Goal: Task Accomplishment & Management: Manage account settings

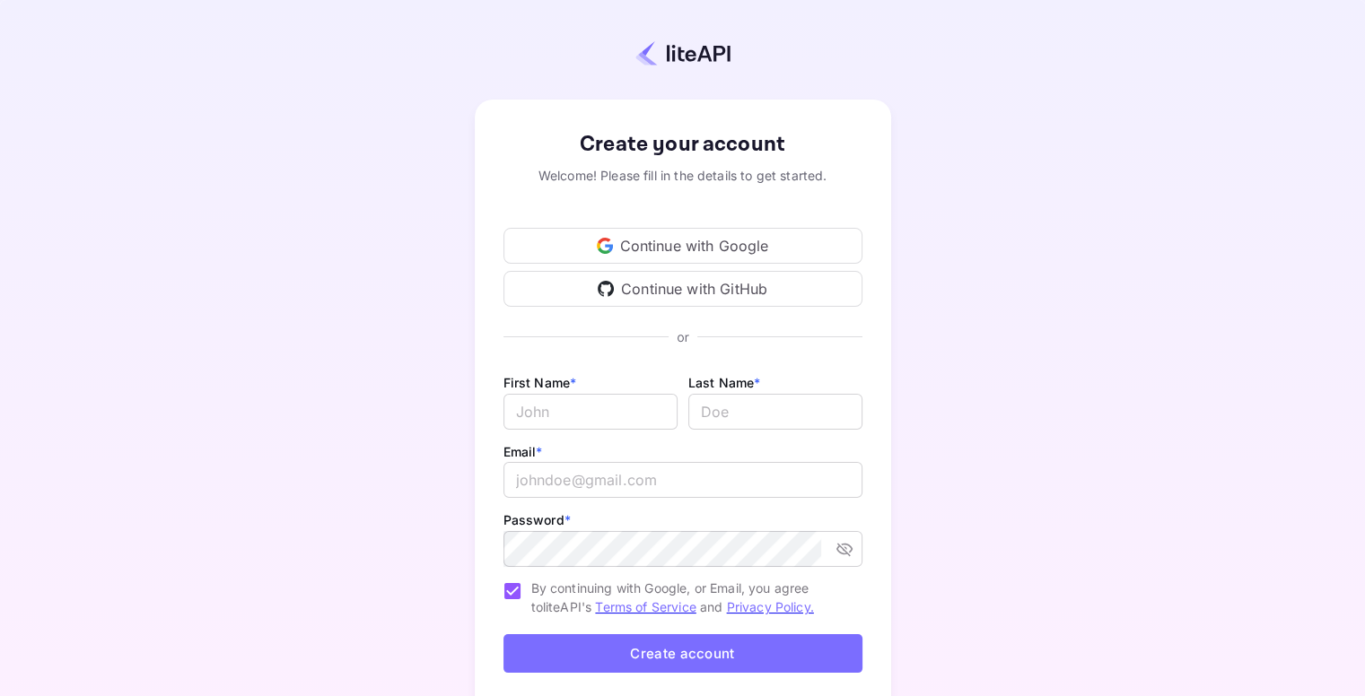
click at [589, 239] on div "Continue with Google" at bounding box center [682, 246] width 359 height 36
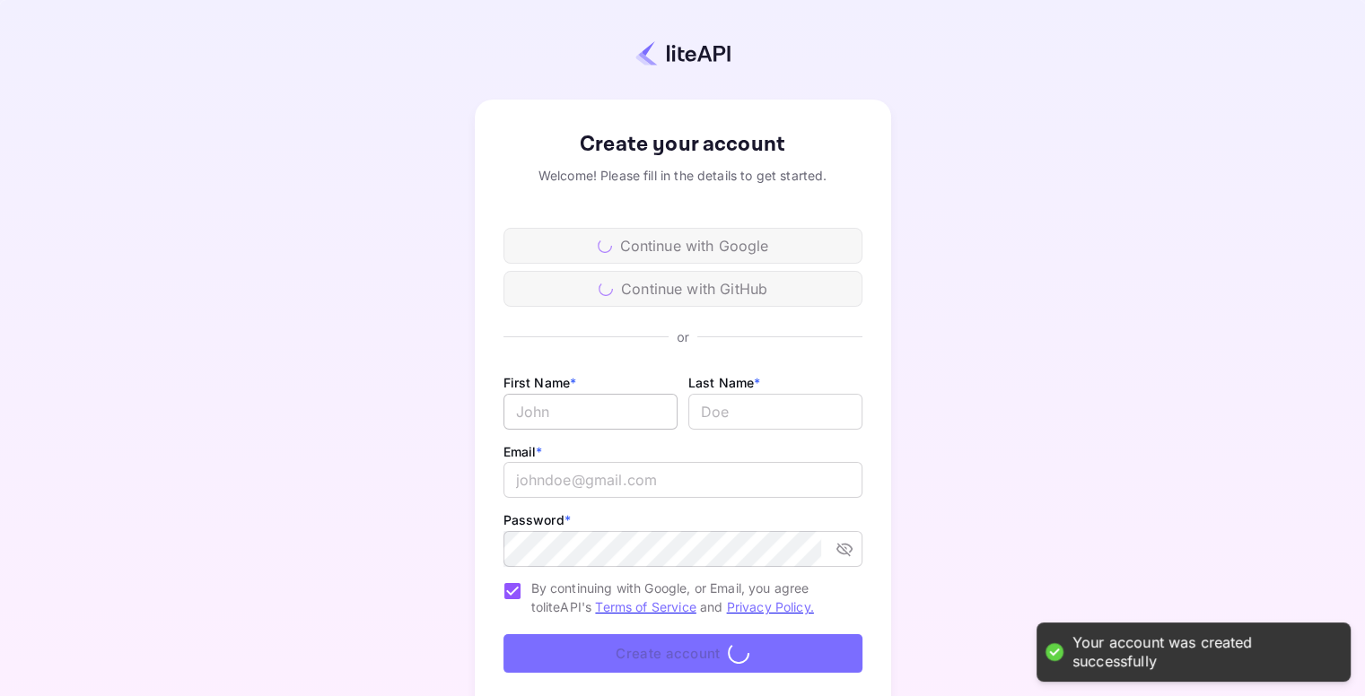
click at [537, 411] on input "Email *" at bounding box center [590, 412] width 174 height 36
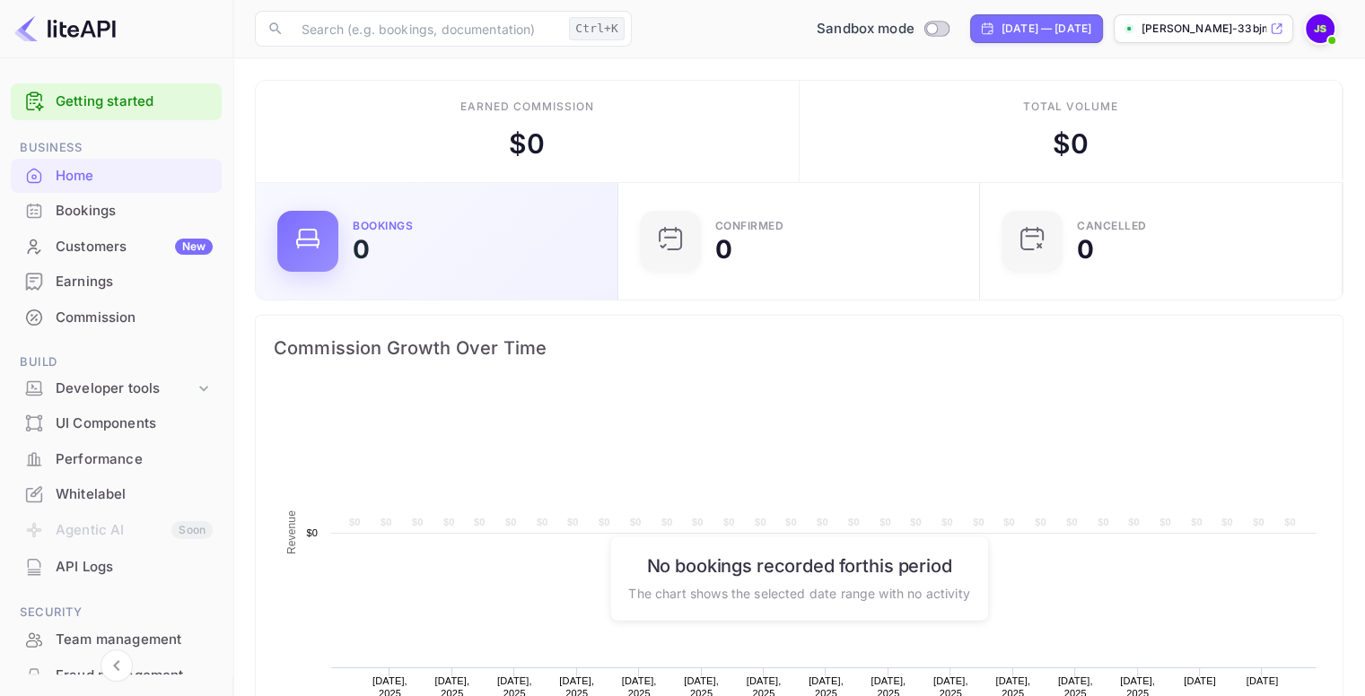
scroll to position [278, 337]
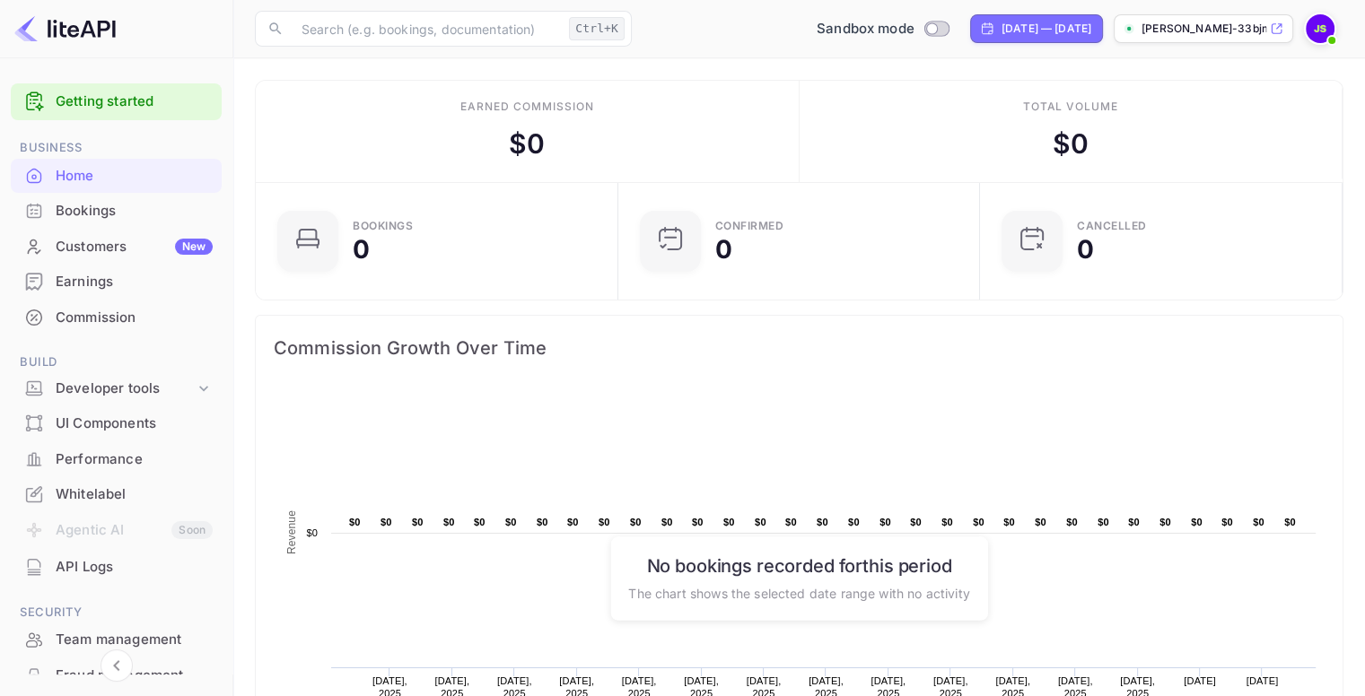
click at [406, 394] on rect at bounding box center [799, 567] width 1051 height 359
click at [427, 418] on rect at bounding box center [799, 567] width 1051 height 359
click at [432, 431] on rect at bounding box center [799, 567] width 1051 height 359
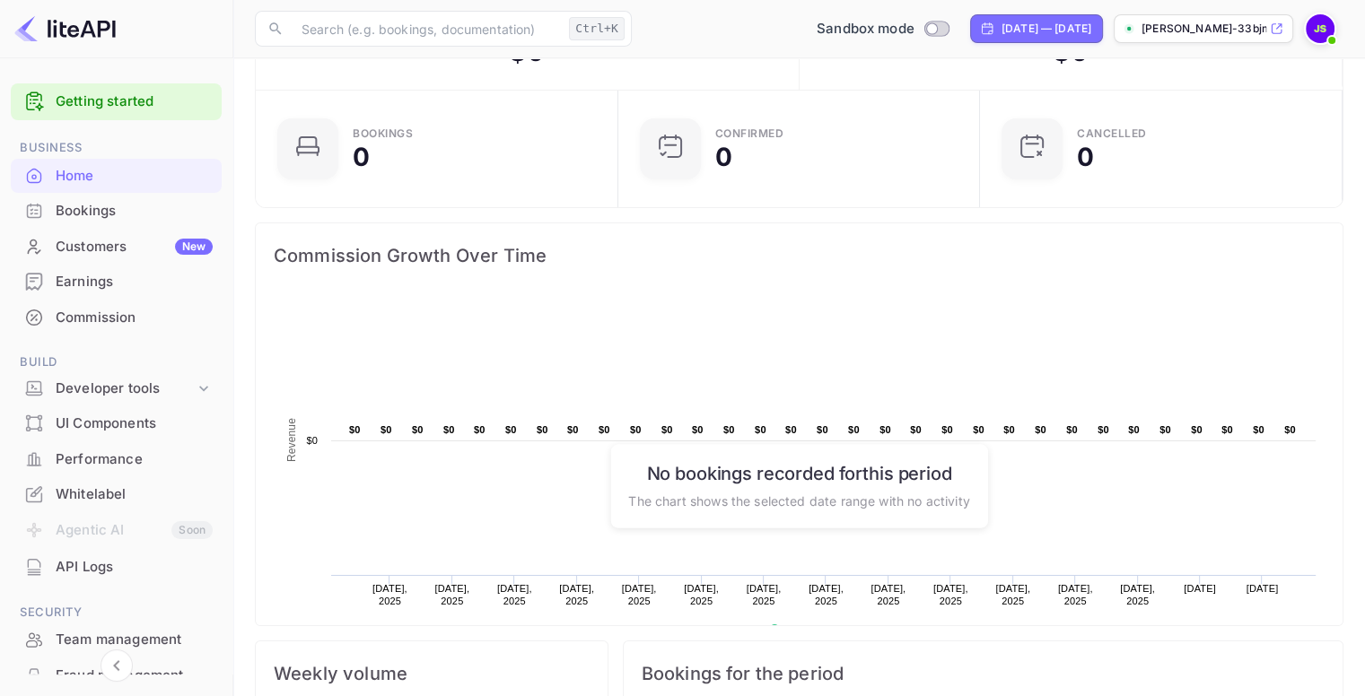
scroll to position [0, 0]
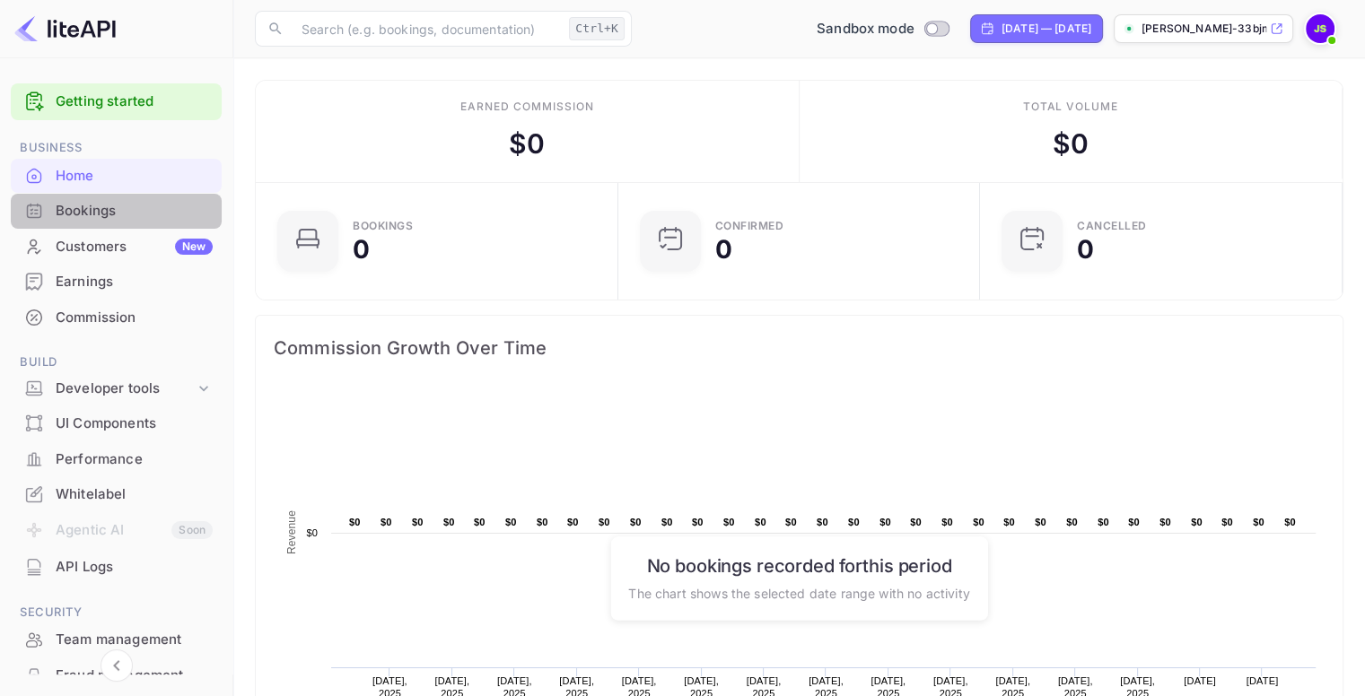
click at [126, 206] on div "Bookings" at bounding box center [134, 211] width 157 height 21
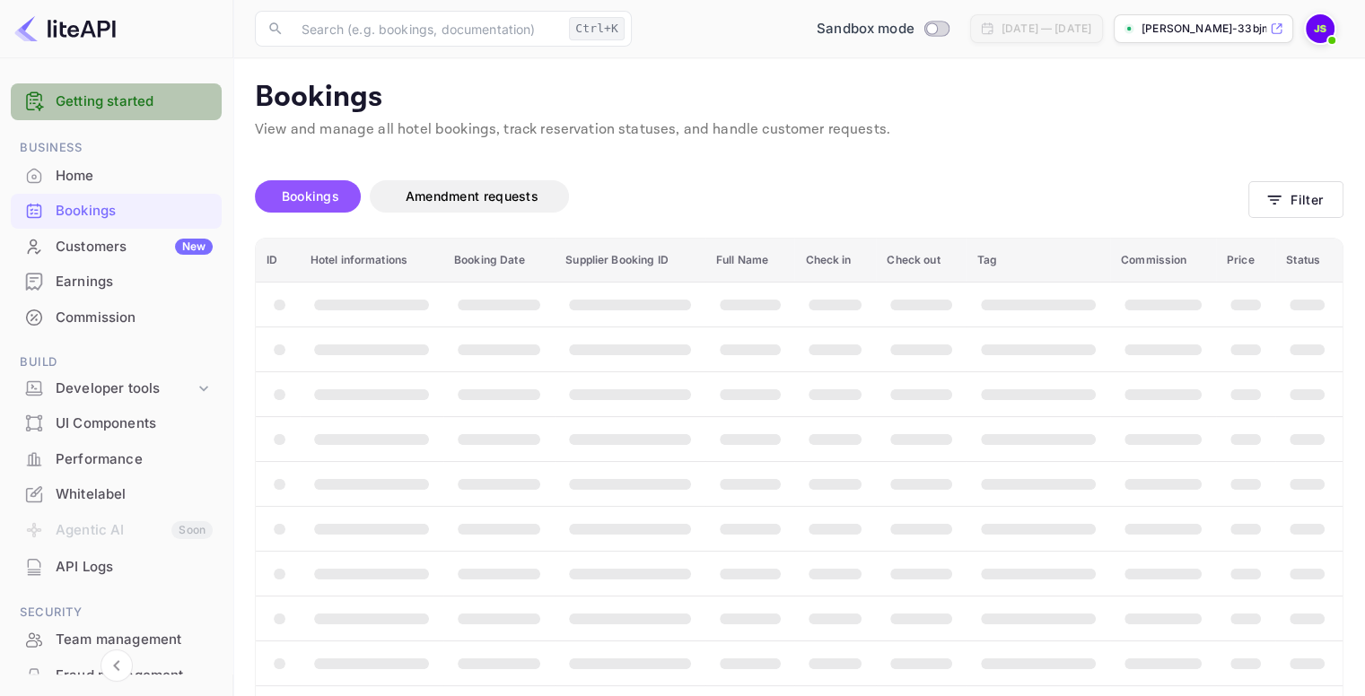
click at [147, 99] on link "Getting started" at bounding box center [134, 102] width 157 height 21
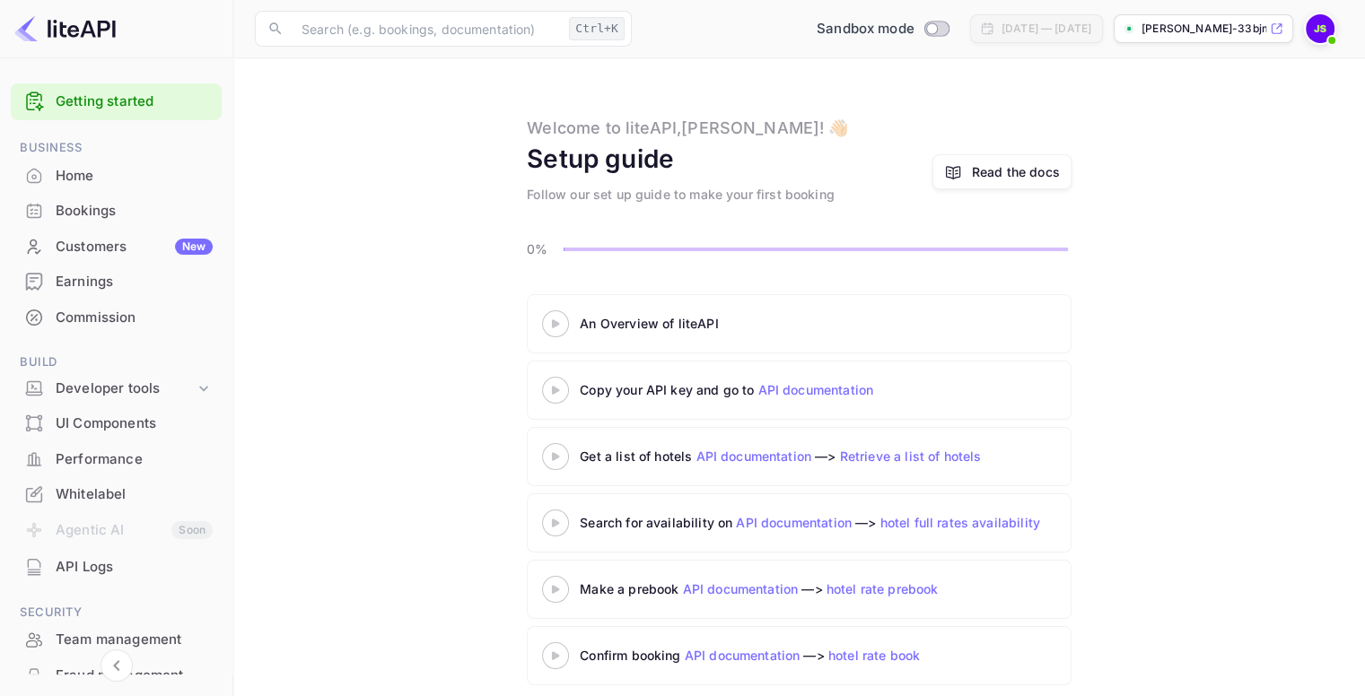
click at [1317, 25] on img at bounding box center [1319, 28] width 29 height 29
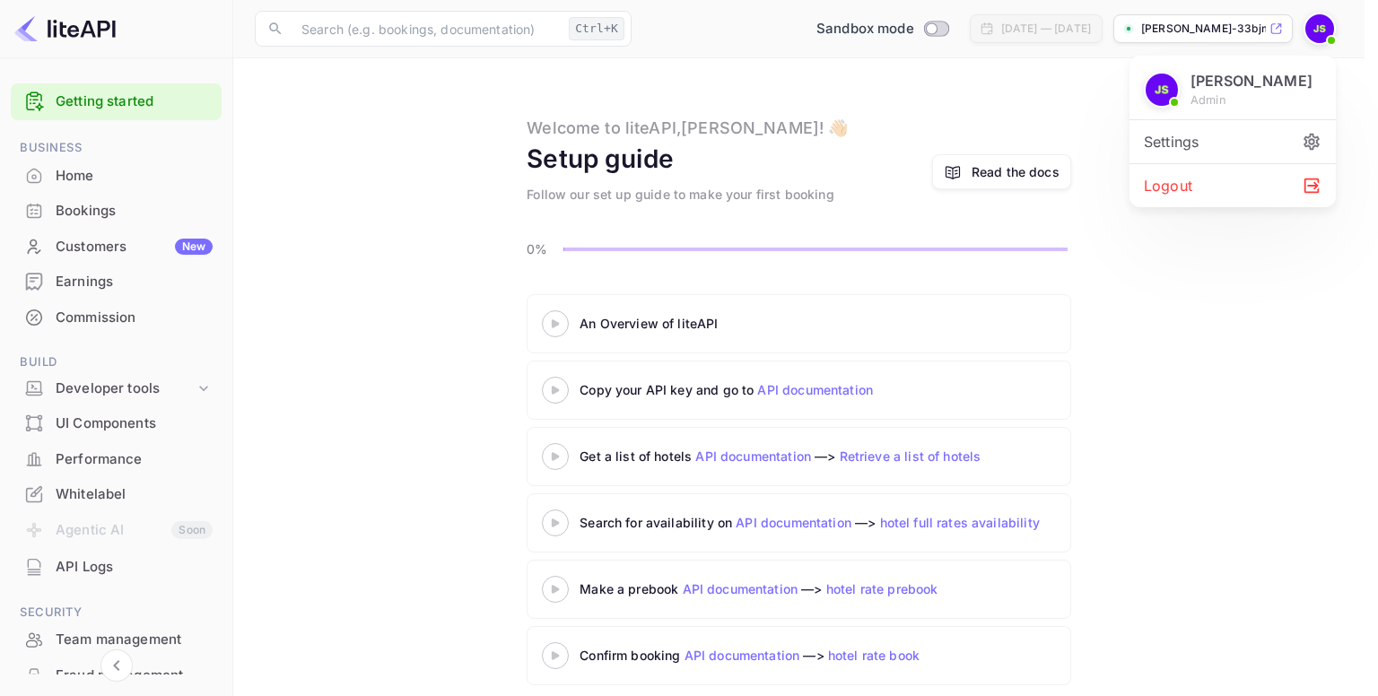
click at [1051, 117] on div at bounding box center [689, 348] width 1378 height 696
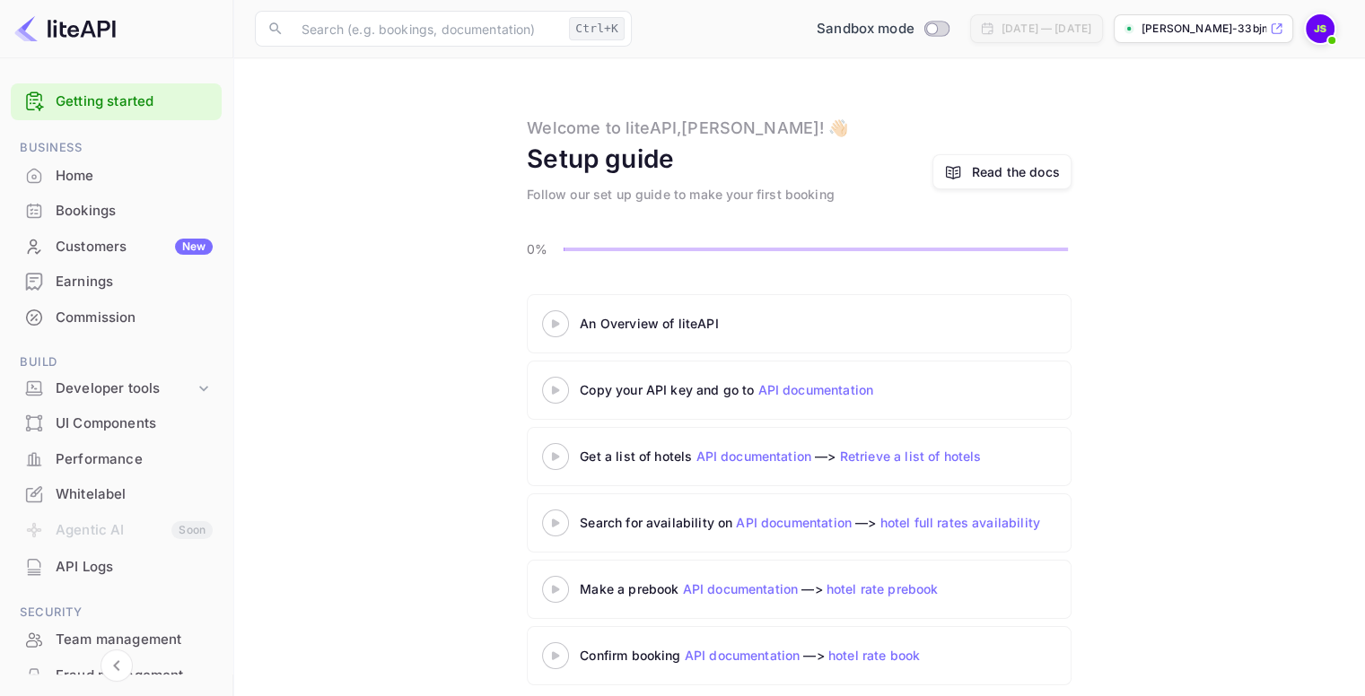
click at [563, 321] on icon at bounding box center [555, 323] width 63 height 9
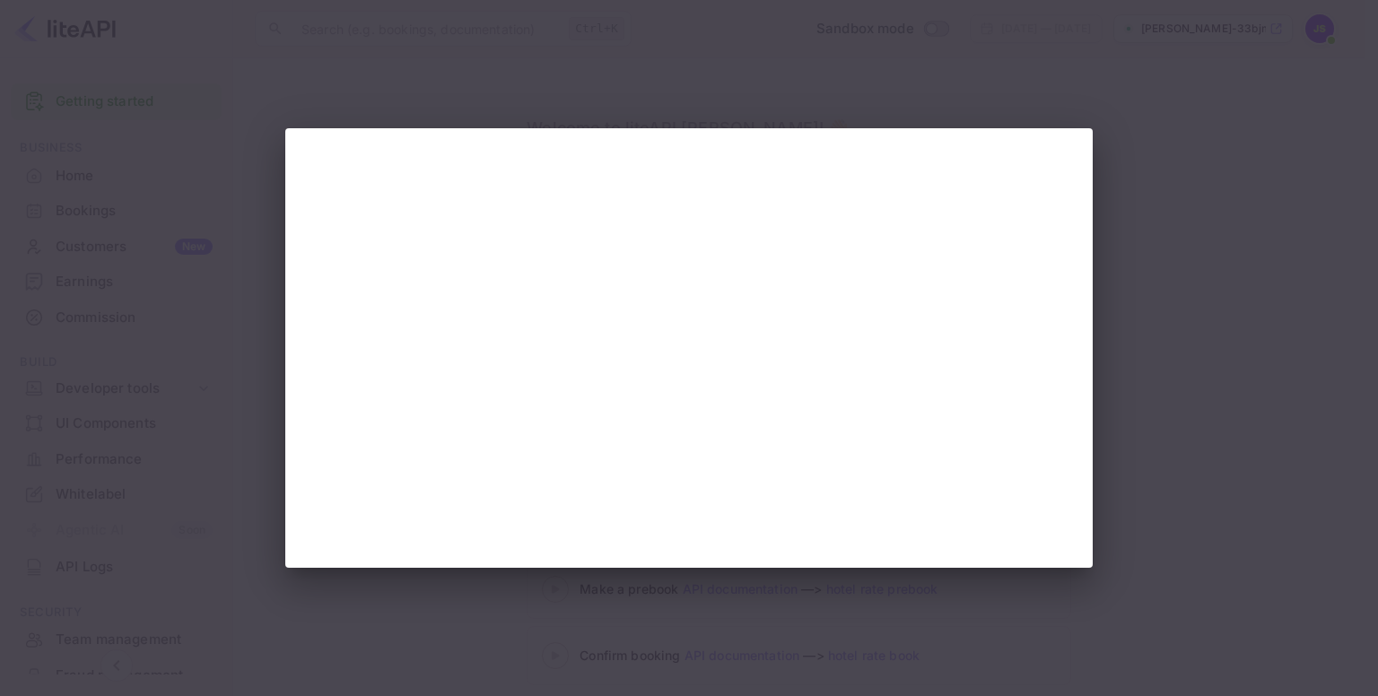
click at [1190, 134] on div at bounding box center [689, 348] width 1378 height 696
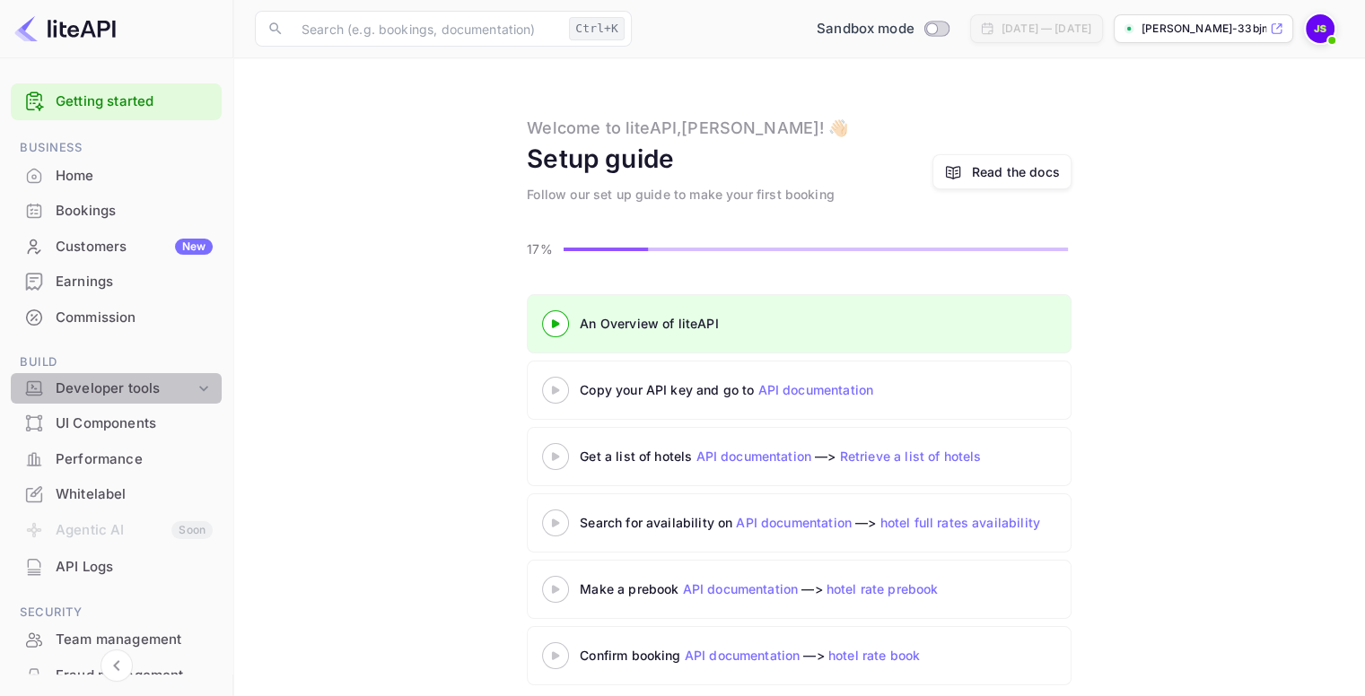
click at [195, 387] on icon at bounding box center [204, 389] width 18 height 18
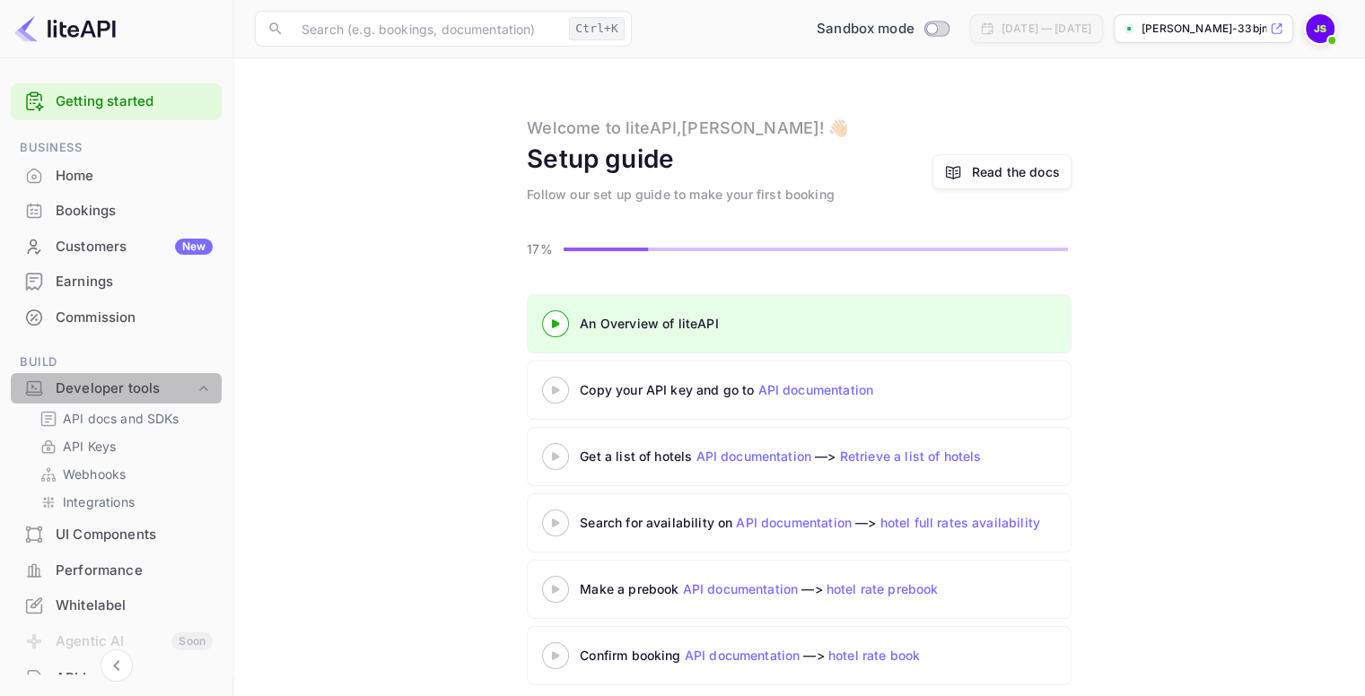
click at [195, 387] on icon at bounding box center [204, 389] width 18 height 18
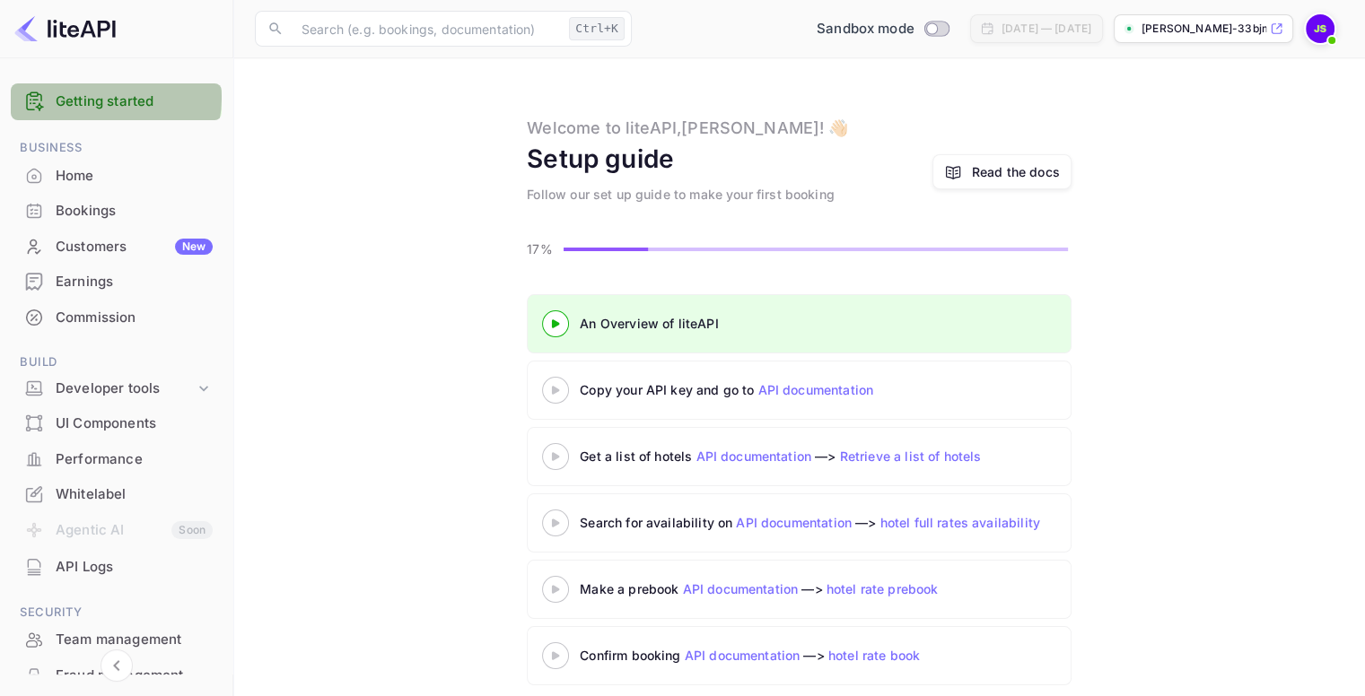
click at [104, 98] on link "Getting started" at bounding box center [134, 102] width 157 height 21
click at [105, 27] on img at bounding box center [64, 28] width 101 height 29
click at [1157, 30] on p "[PERSON_NAME]-33bjm.n..." at bounding box center [1203, 29] width 125 height 16
click at [1310, 28] on img at bounding box center [1319, 28] width 29 height 29
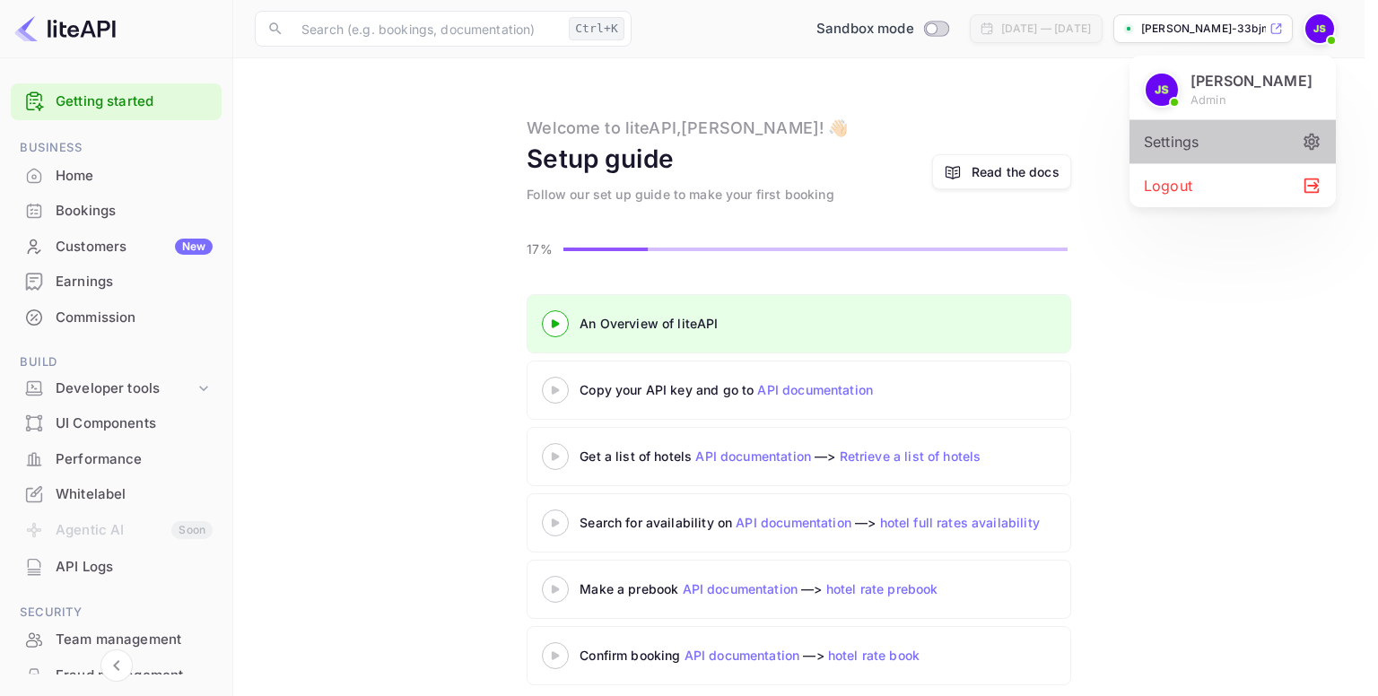
click at [1208, 136] on div "Settings" at bounding box center [1233, 141] width 206 height 43
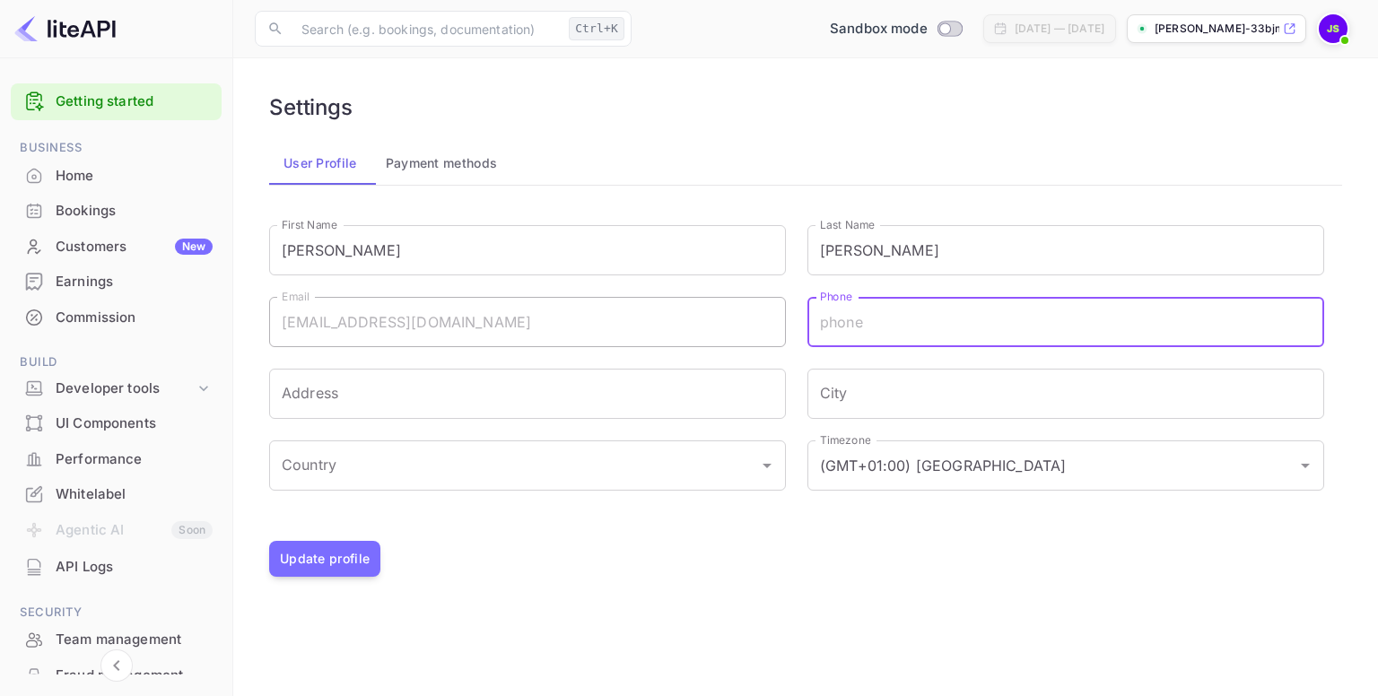
click at [881, 320] on input "Phone" at bounding box center [1065, 322] width 517 height 50
type input "[PHONE_NUMBER]"
type input "[STREET_ADDRESS]"
type input "[GEOGRAPHIC_DATA]"
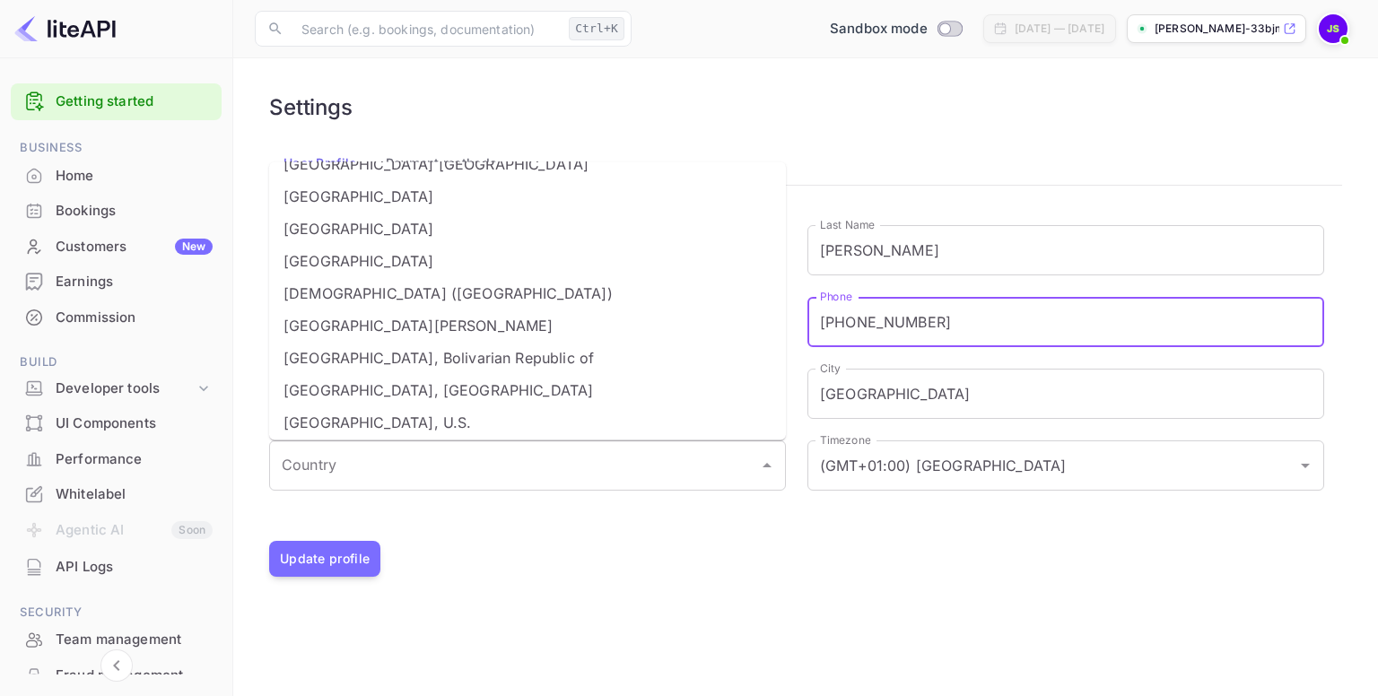
scroll to position [7778, 0]
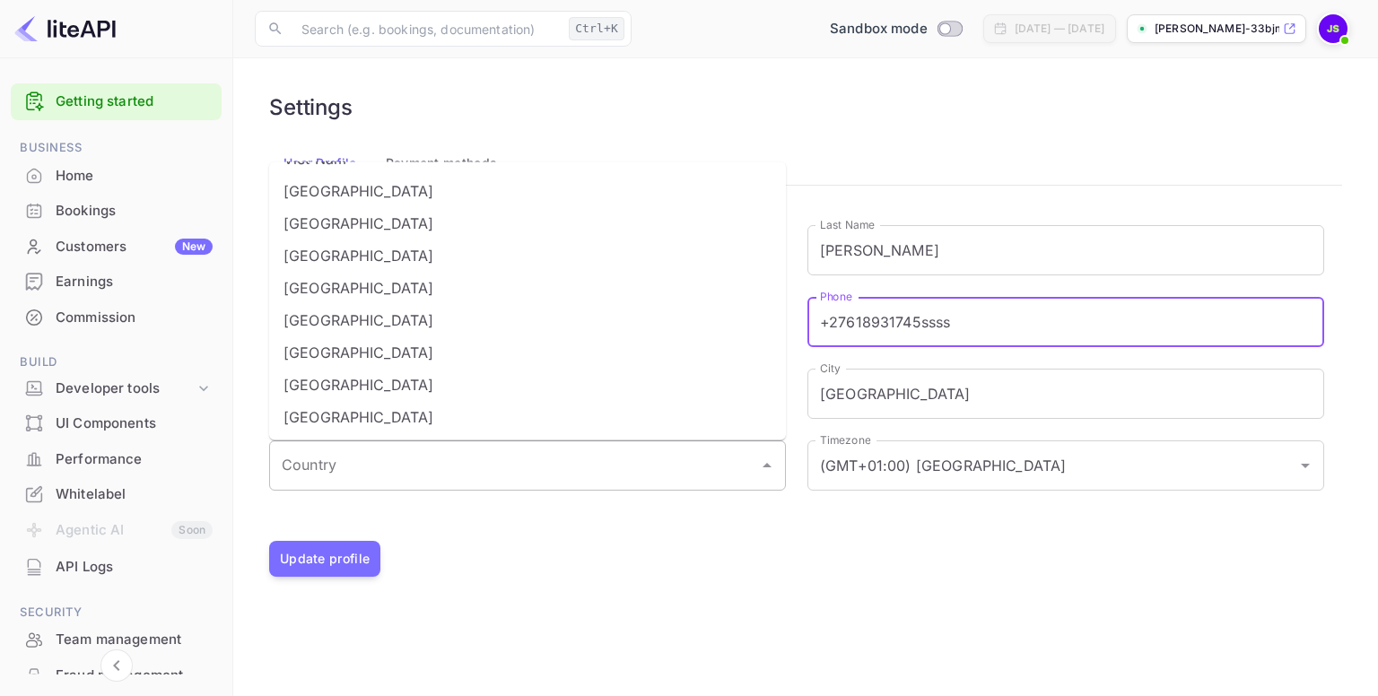
click at [431, 442] on div "Country" at bounding box center [527, 466] width 517 height 50
type input "+27618931745ssss"
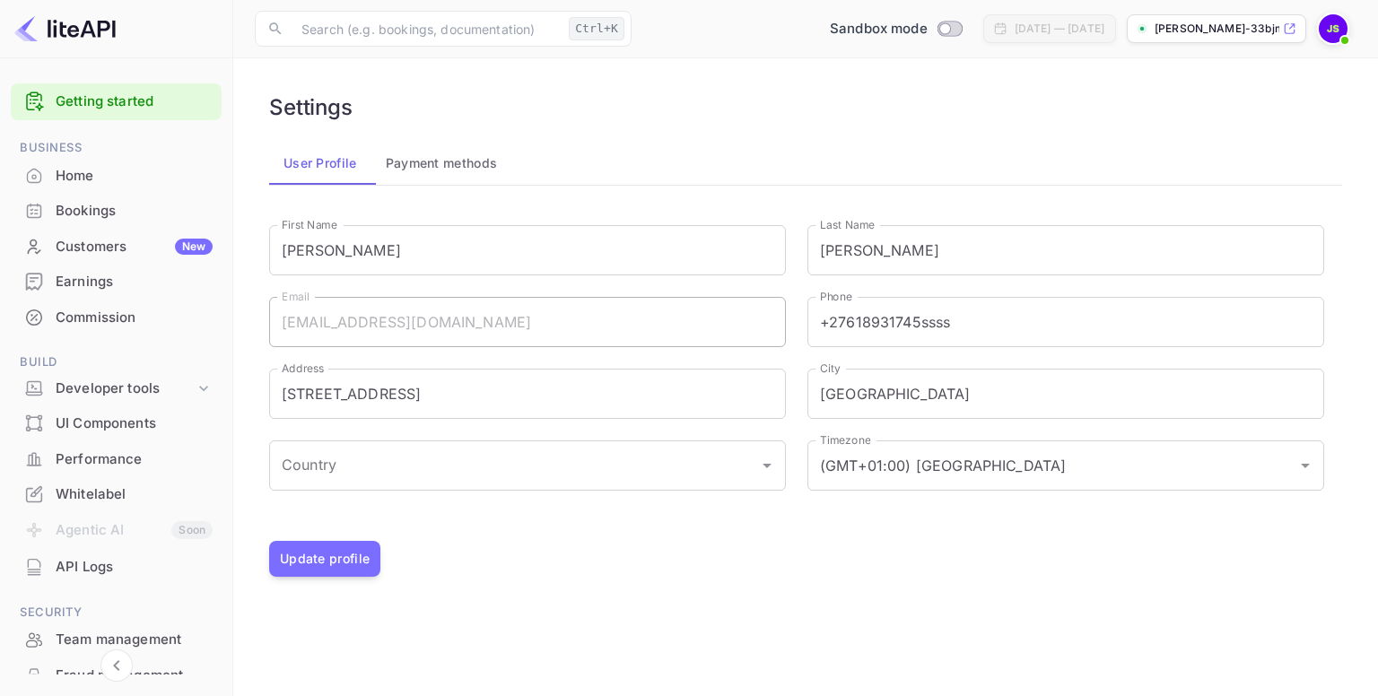
click at [728, 615] on main "Settings User Profile Payment methods First Name [PERSON_NAME] First Name Last …" at bounding box center [805, 377] width 1145 height 638
click at [467, 179] on button "Payment methods" at bounding box center [441, 163] width 141 height 43
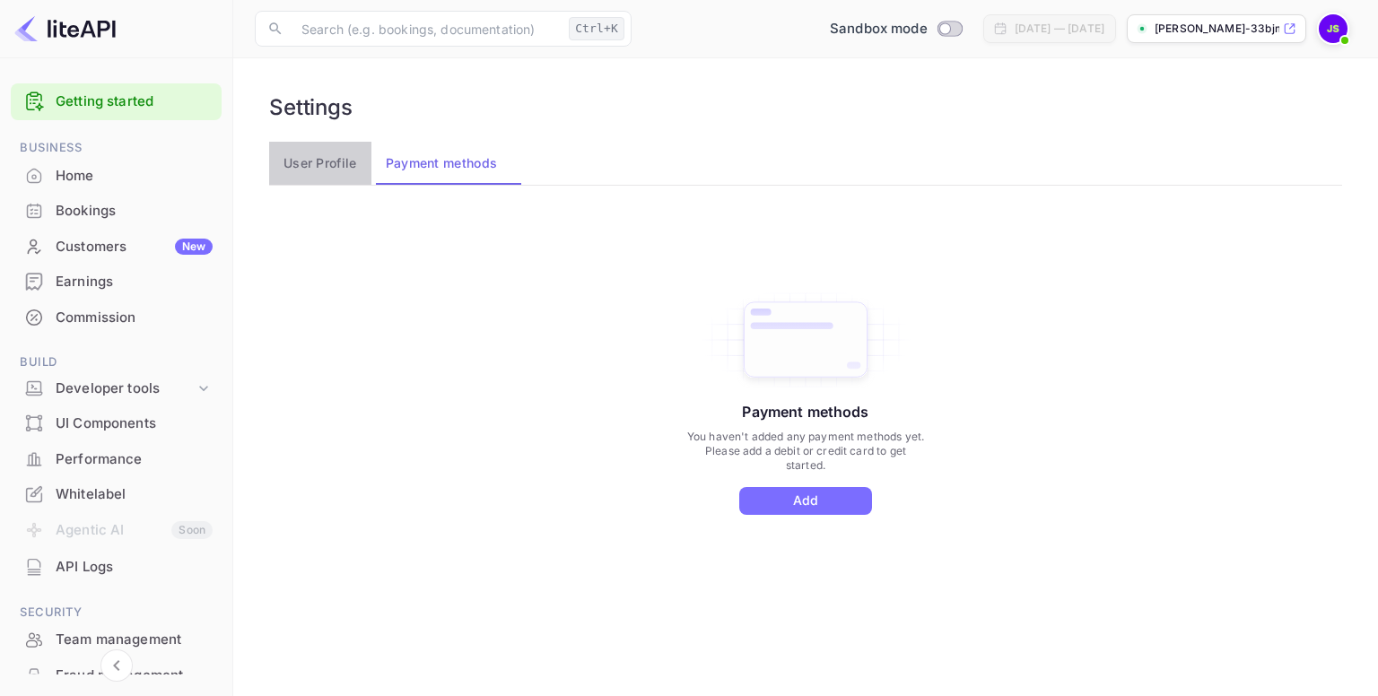
click at [348, 160] on button "User Profile" at bounding box center [320, 163] width 102 height 43
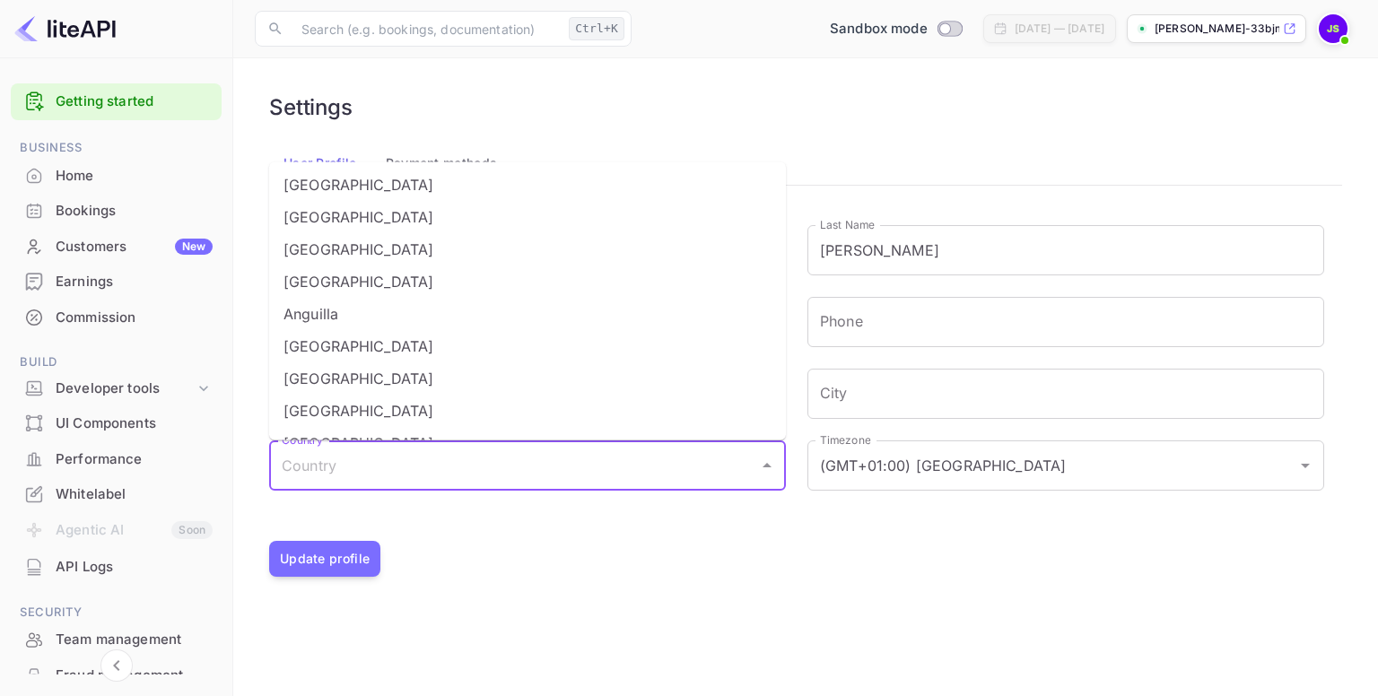
click at [431, 471] on input "Country" at bounding box center [514, 466] width 474 height 34
type input "[GEOGRAPHIC_DATA]"
type input "[STREET_ADDRESS]"
type input "[GEOGRAPHIC_DATA]"
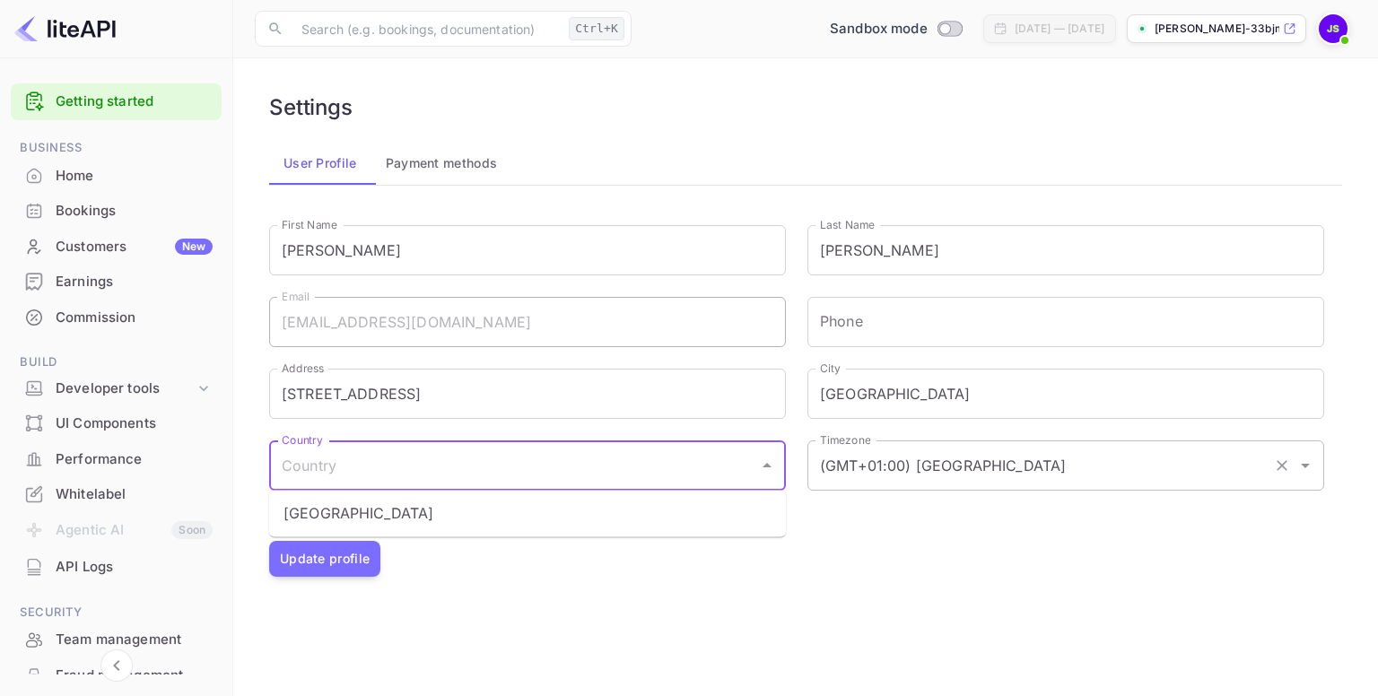
click at [987, 465] on input "(GMT+01:00) [GEOGRAPHIC_DATA]" at bounding box center [1041, 466] width 450 height 34
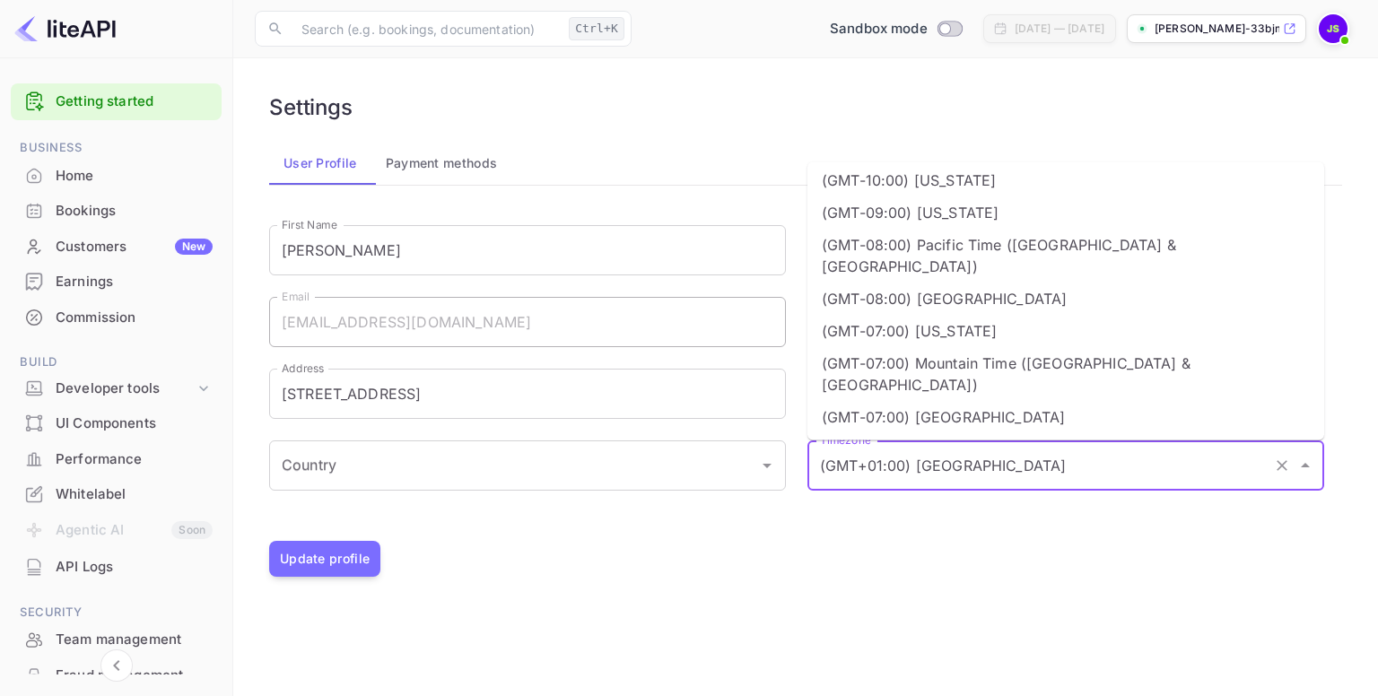
scroll to position [0, 0]
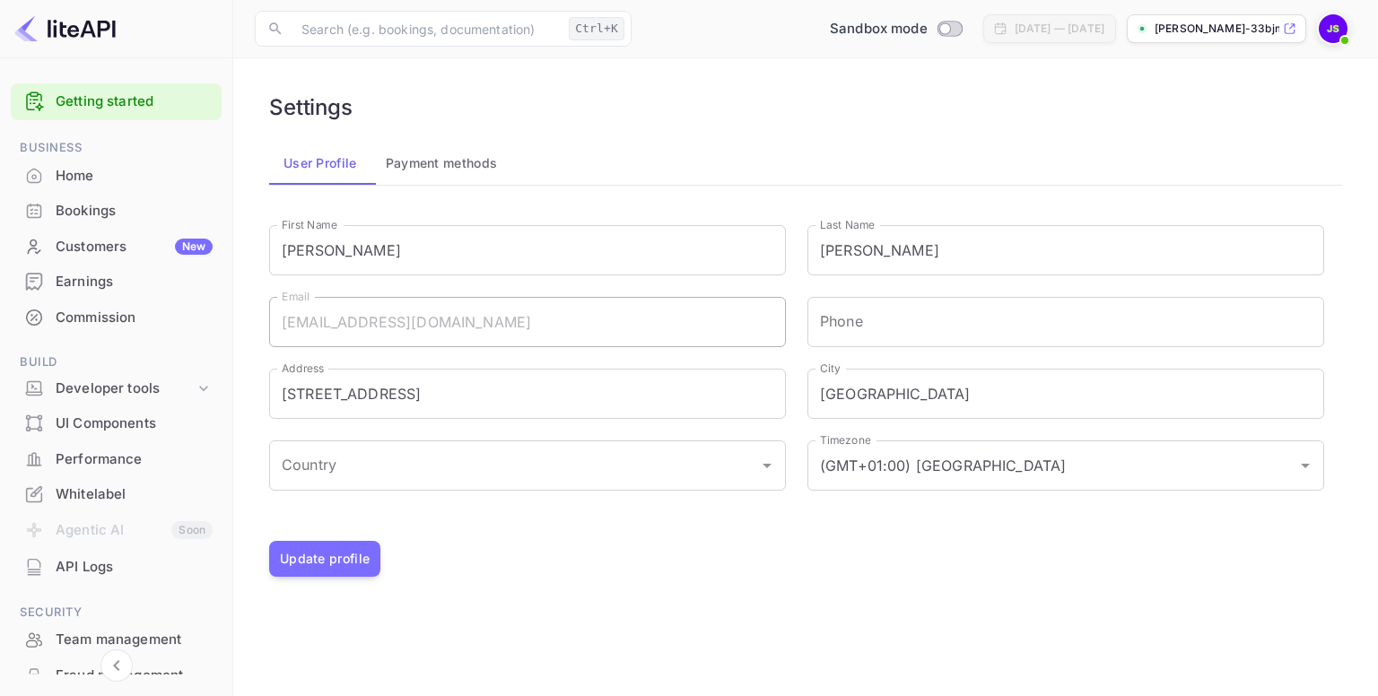
click at [973, 506] on div at bounding box center [786, 502] width 1077 height 22
click at [327, 557] on button "Update profile" at bounding box center [324, 559] width 111 height 36
click at [567, 123] on div "Settings User Profile Payment methods Your personal information has been change…" at bounding box center [806, 335] width 1102 height 511
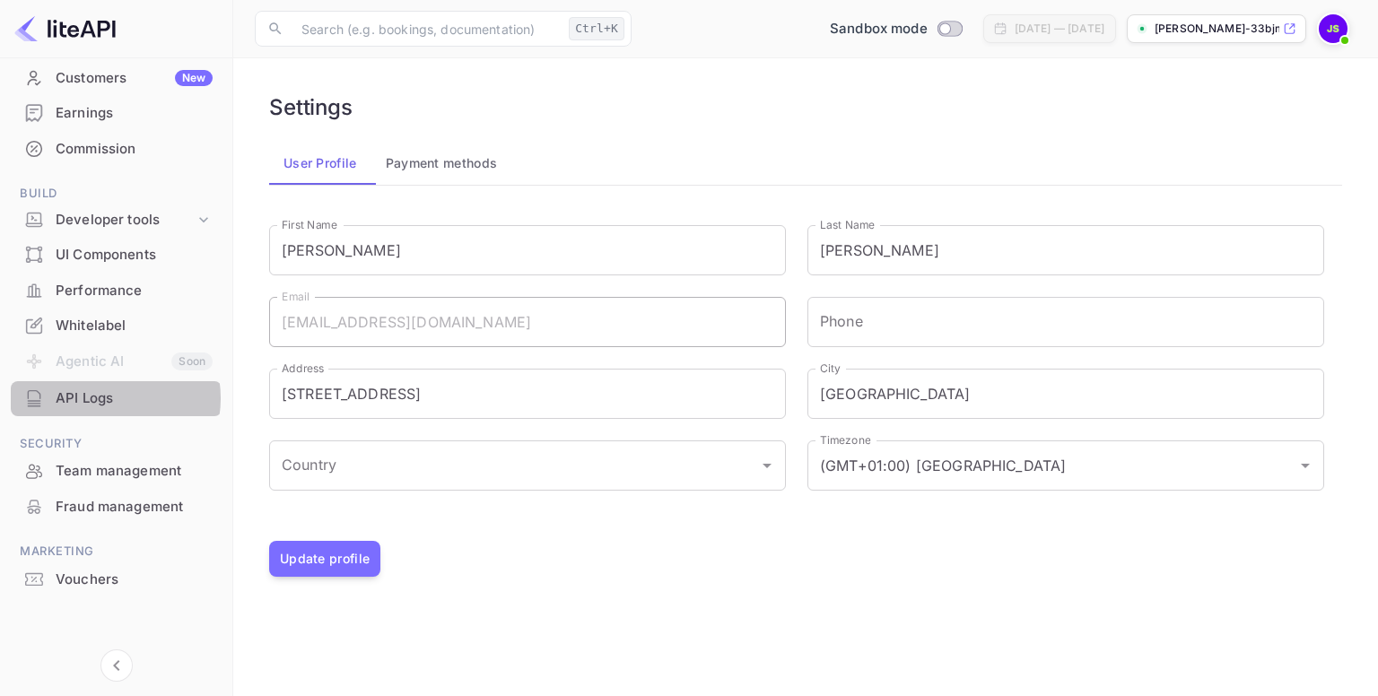
click at [104, 398] on div "API Logs" at bounding box center [134, 398] width 157 height 21
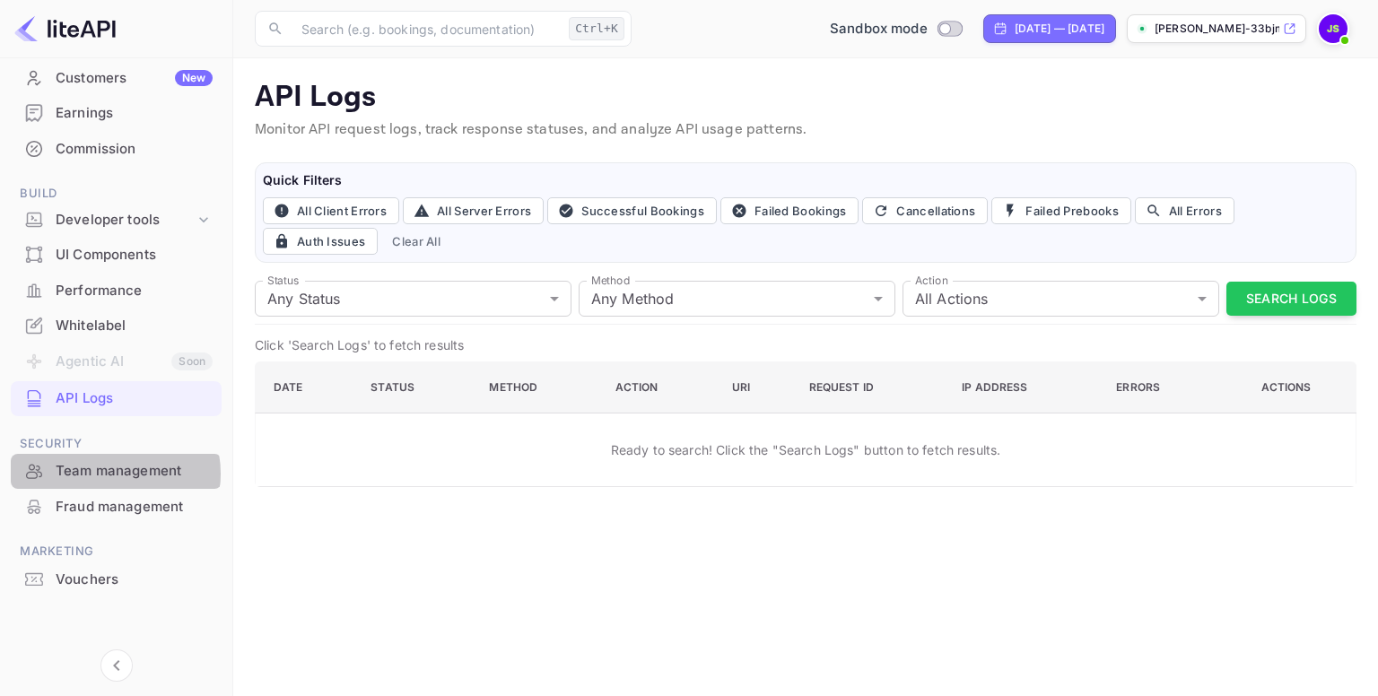
click at [109, 474] on div "Team management" at bounding box center [134, 471] width 157 height 21
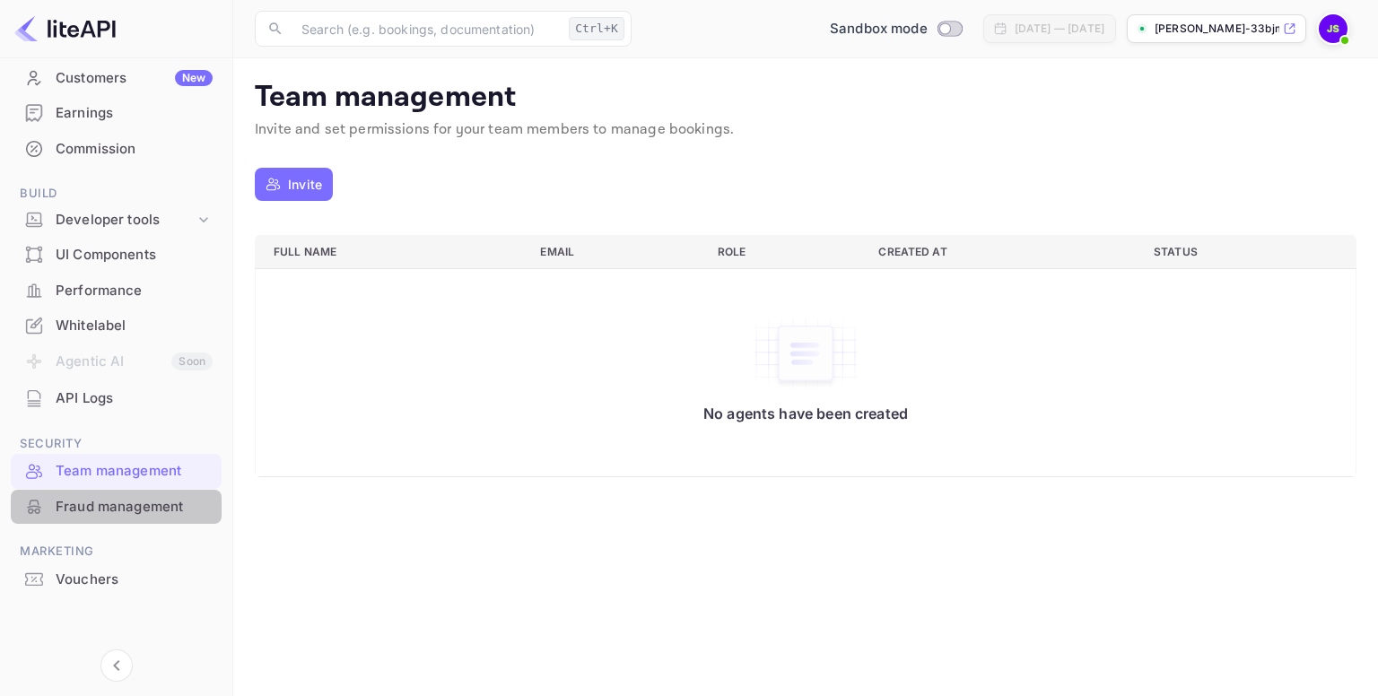
click at [135, 503] on div "Fraud management" at bounding box center [134, 507] width 157 height 21
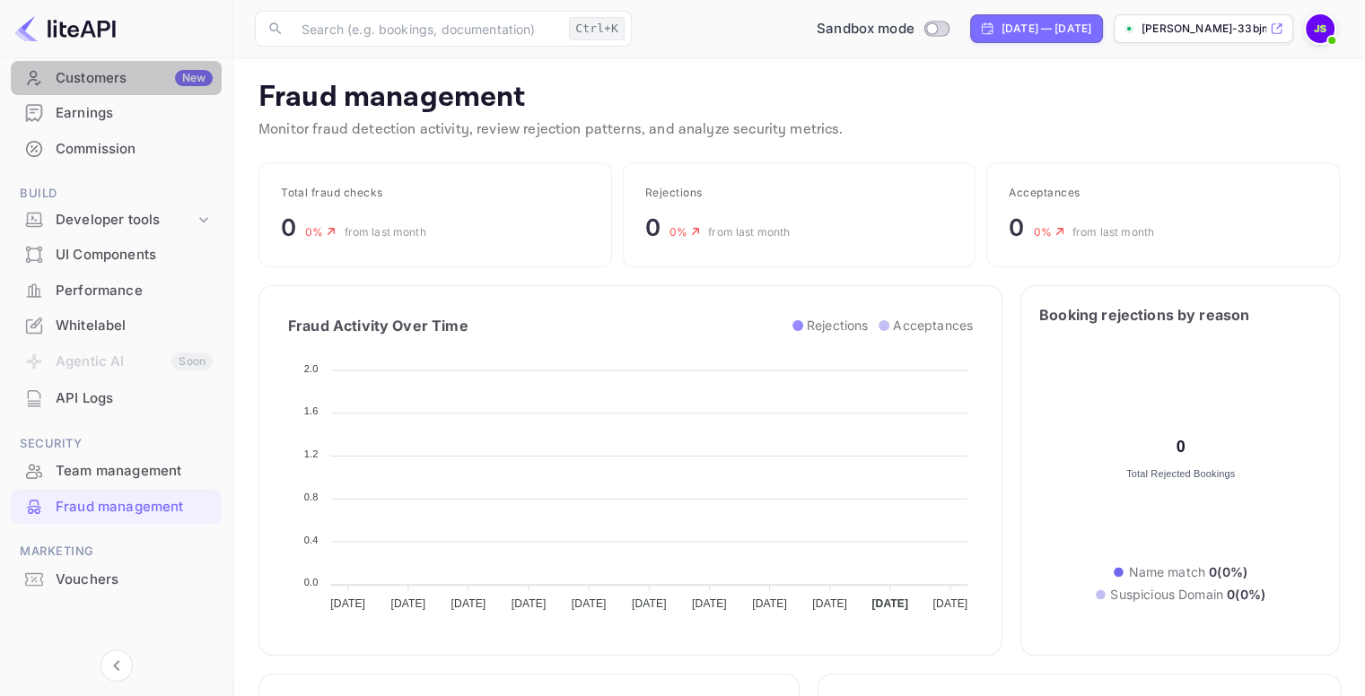
click at [144, 71] on div "Customers New" at bounding box center [134, 78] width 157 height 21
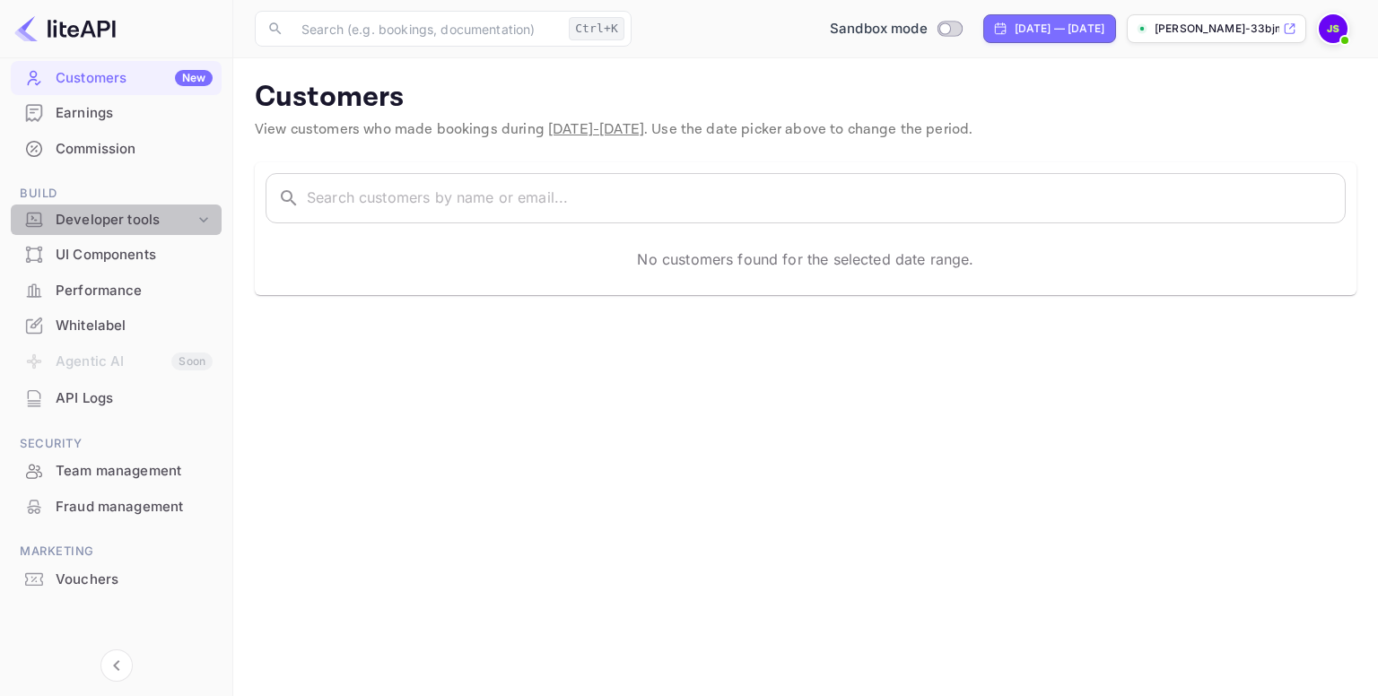
click at [172, 220] on div "Developer tools" at bounding box center [125, 220] width 139 height 21
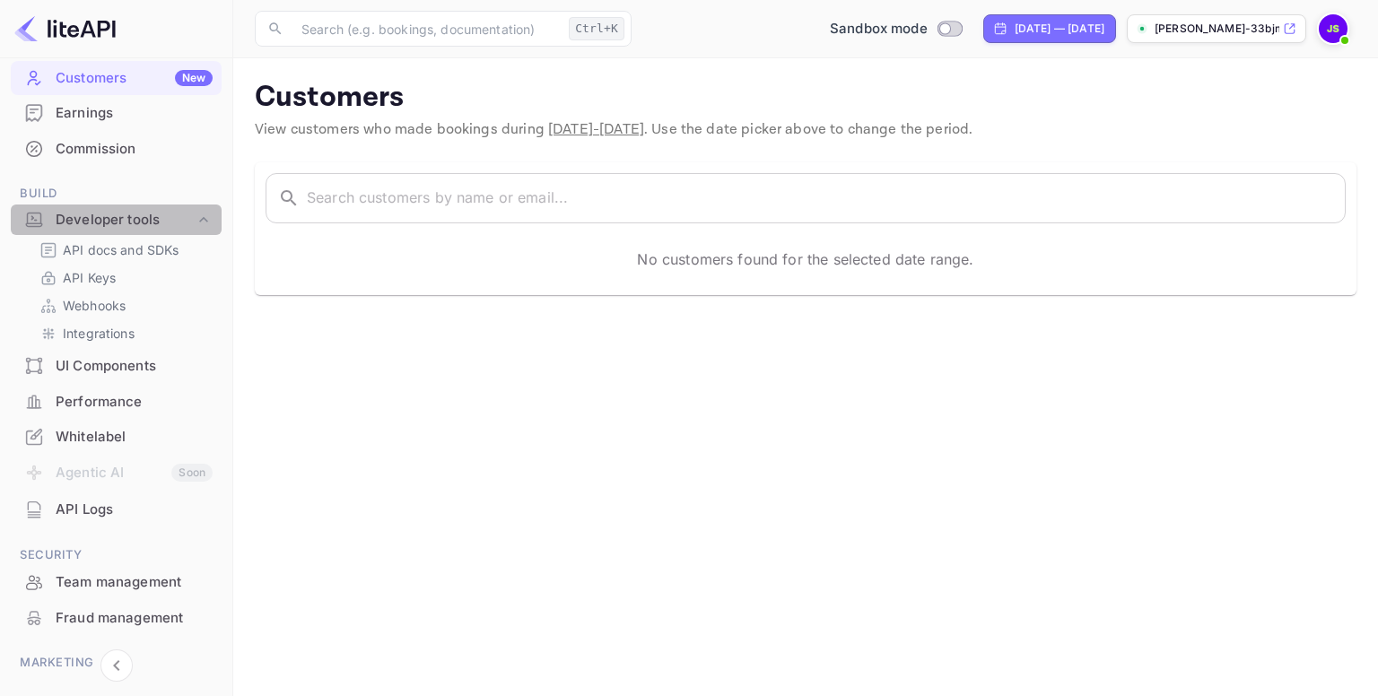
click at [172, 220] on div "Developer tools" at bounding box center [125, 220] width 139 height 21
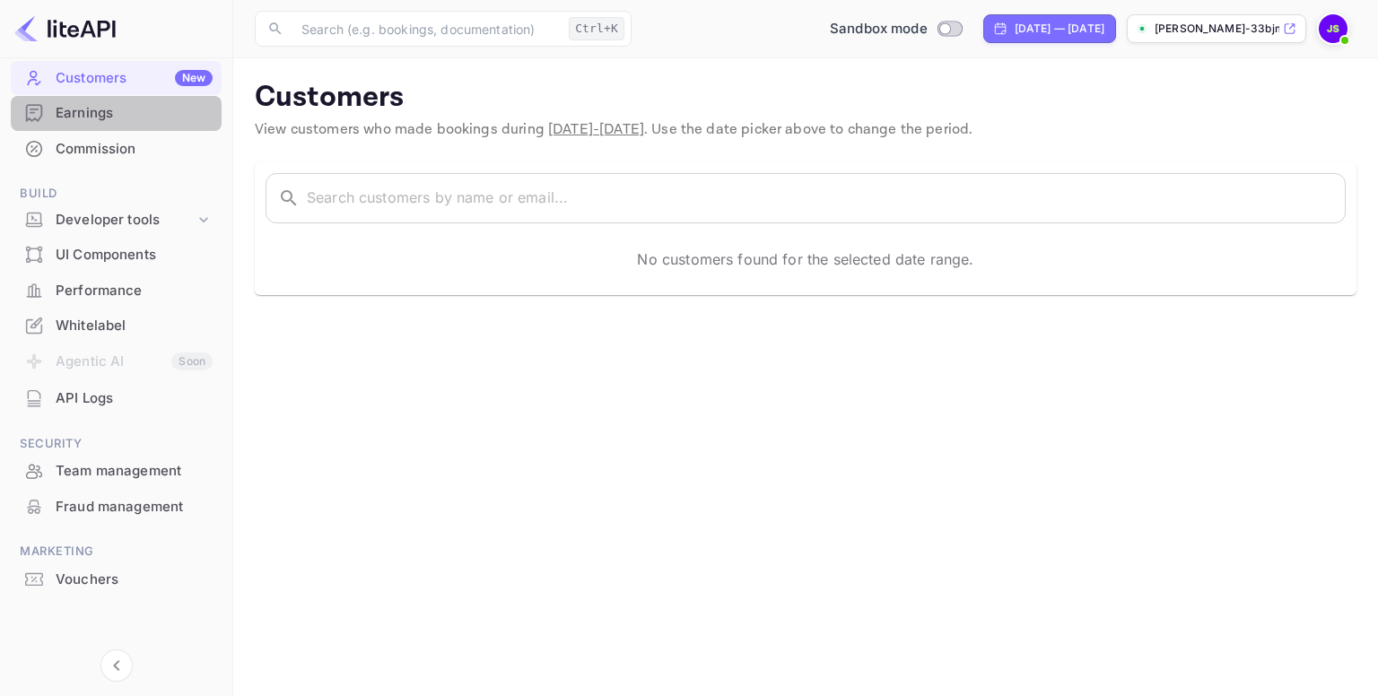
click at [131, 116] on div "Earnings" at bounding box center [134, 113] width 157 height 21
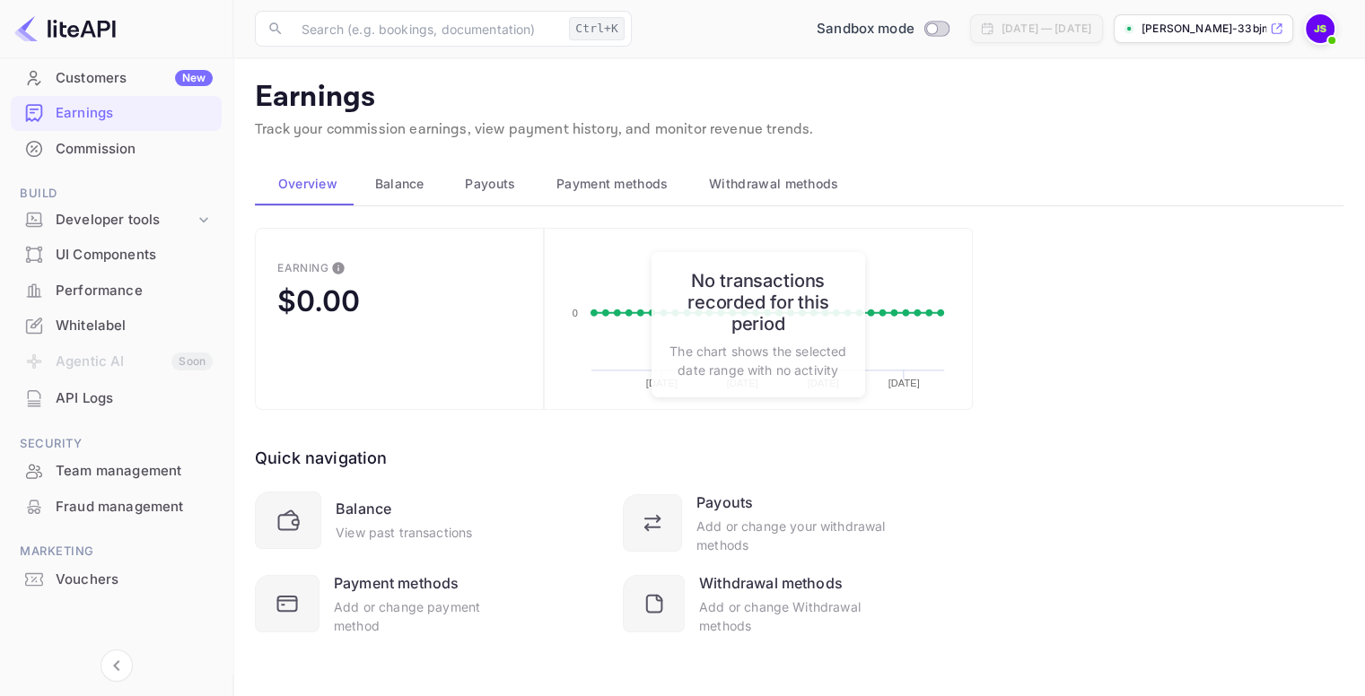
click at [602, 440] on div "Quick navigation Balance View past transactions Payouts Add or change your with…" at bounding box center [614, 522] width 718 height 225
click at [987, 107] on p "Earnings" at bounding box center [799, 98] width 1088 height 36
click at [95, 198] on span "Build" at bounding box center [116, 194] width 211 height 20
click at [100, 218] on div "Developer tools" at bounding box center [125, 220] width 139 height 21
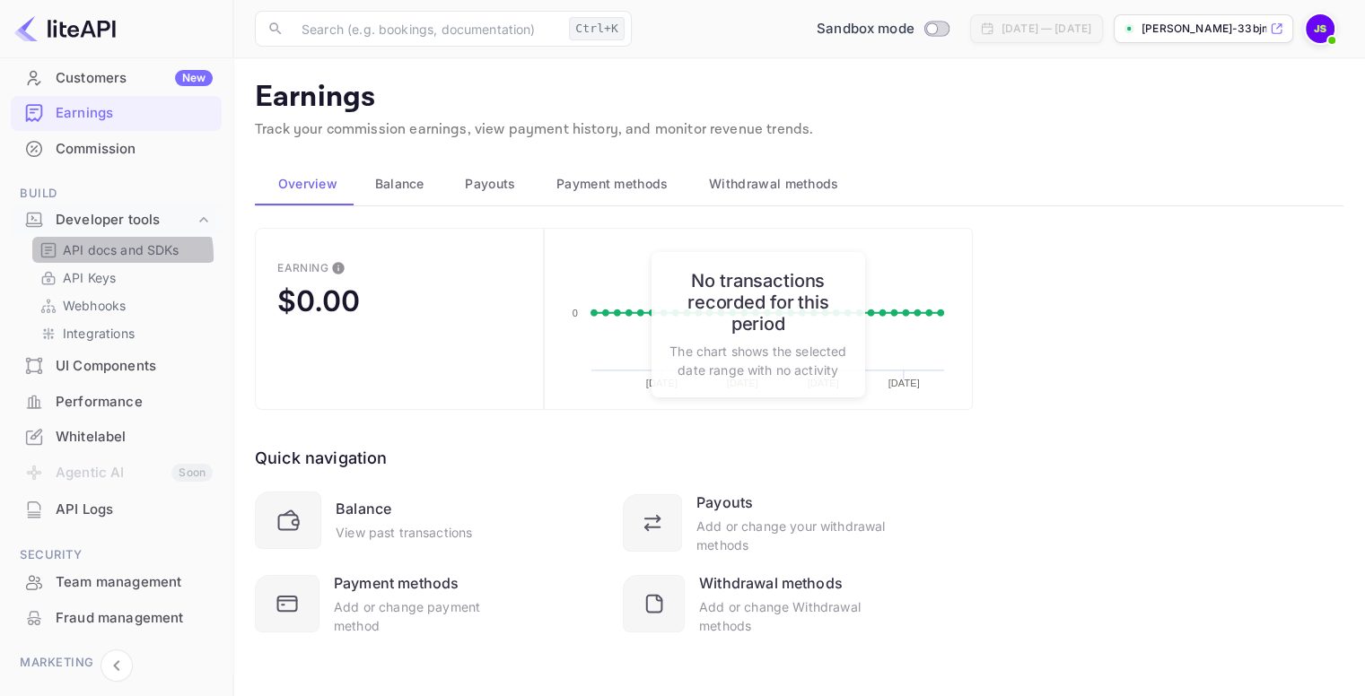
click at [116, 256] on p "API docs and SDKs" at bounding box center [121, 249] width 117 height 19
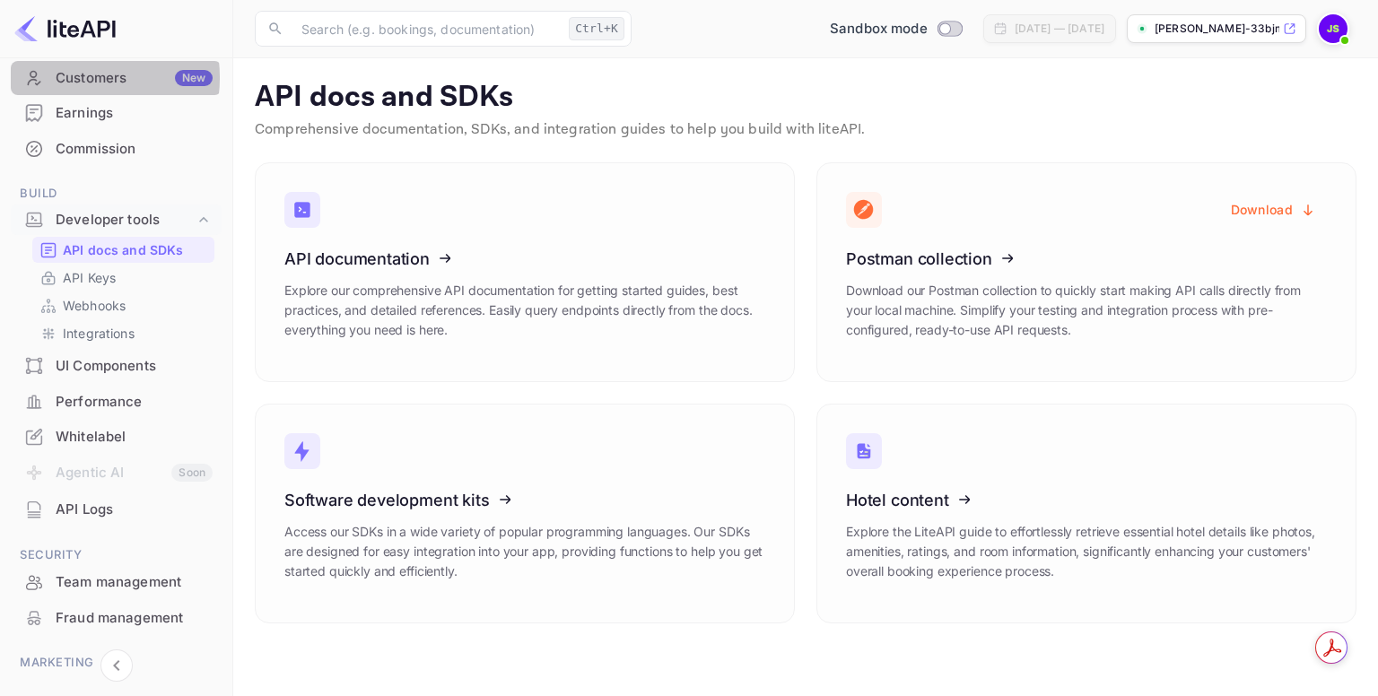
click at [74, 77] on div "Customers New" at bounding box center [134, 78] width 157 height 21
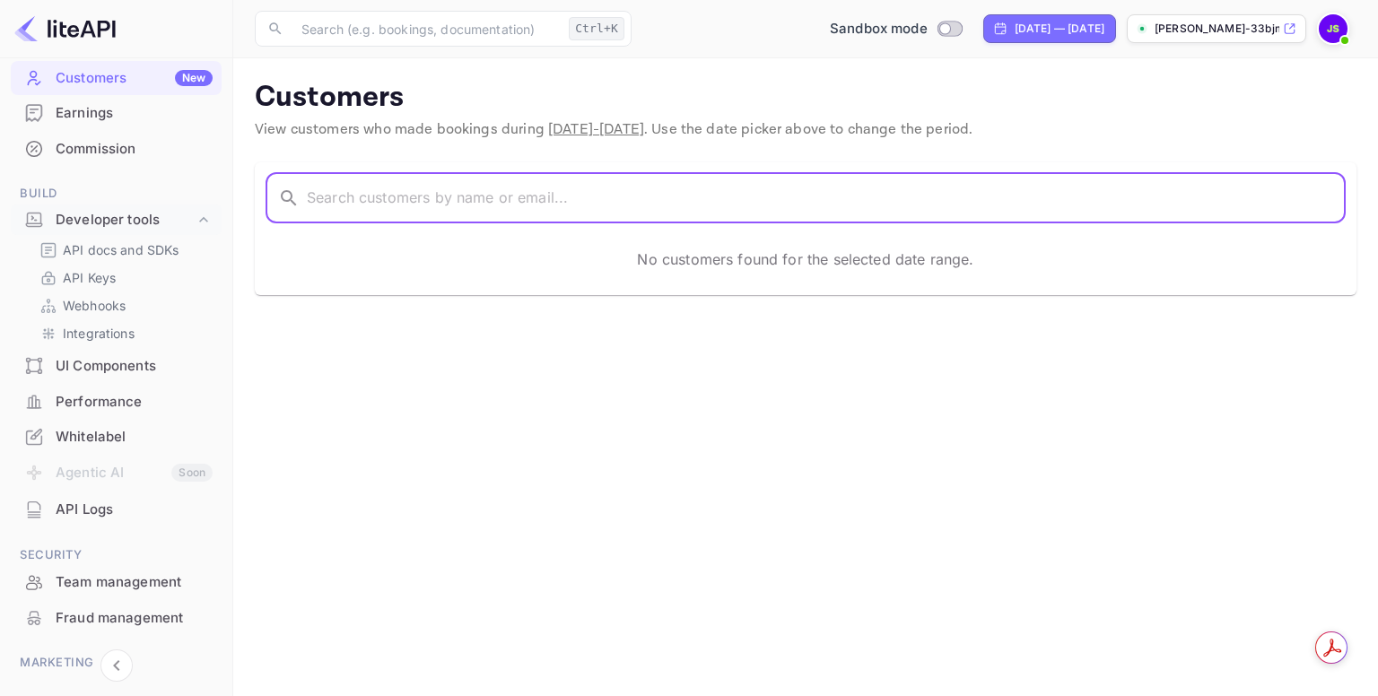
click at [374, 200] on input "text" at bounding box center [826, 198] width 1039 height 50
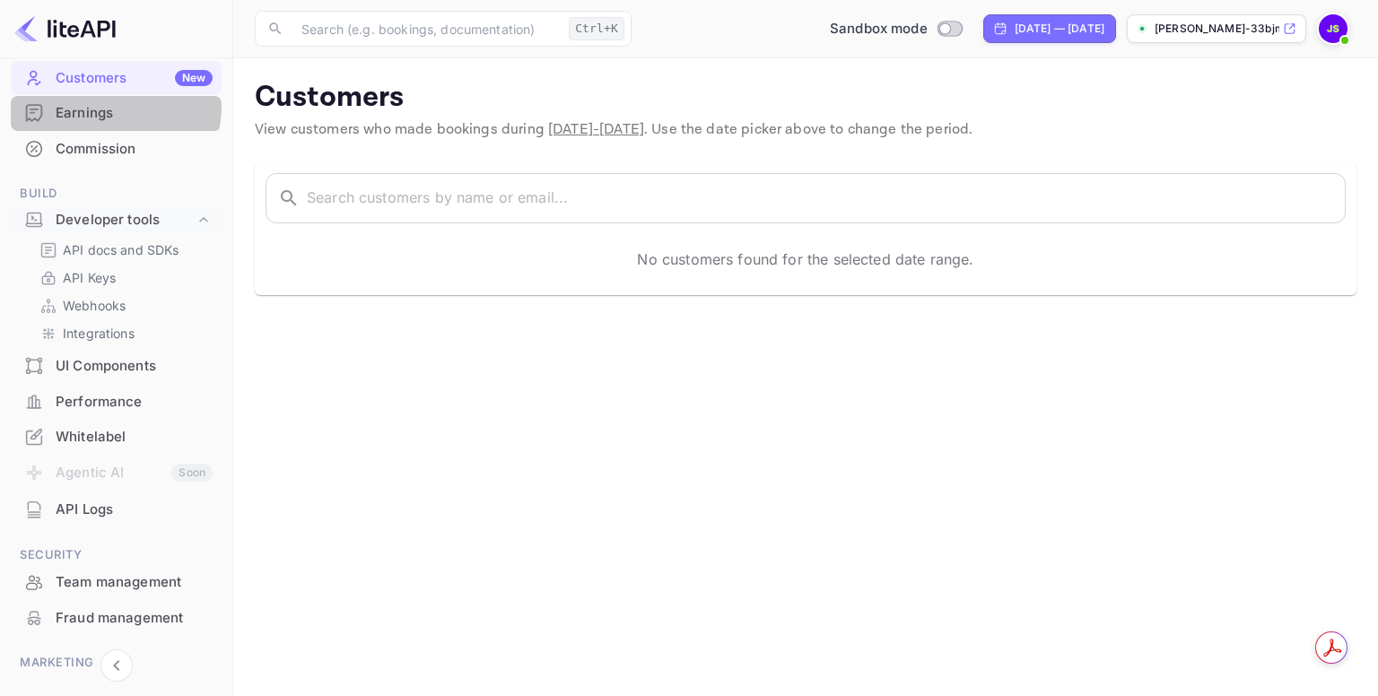
click at [109, 106] on div "Earnings" at bounding box center [134, 113] width 157 height 21
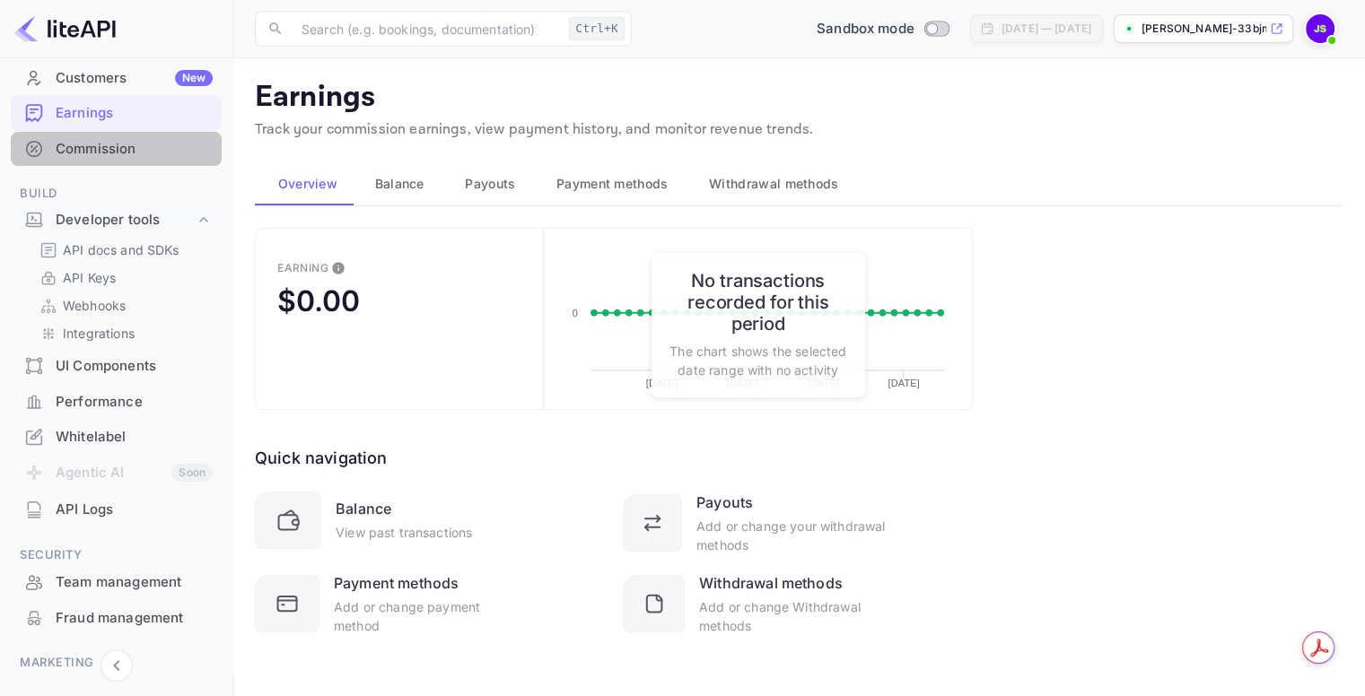
click at [124, 153] on div "Commission" at bounding box center [134, 149] width 157 height 21
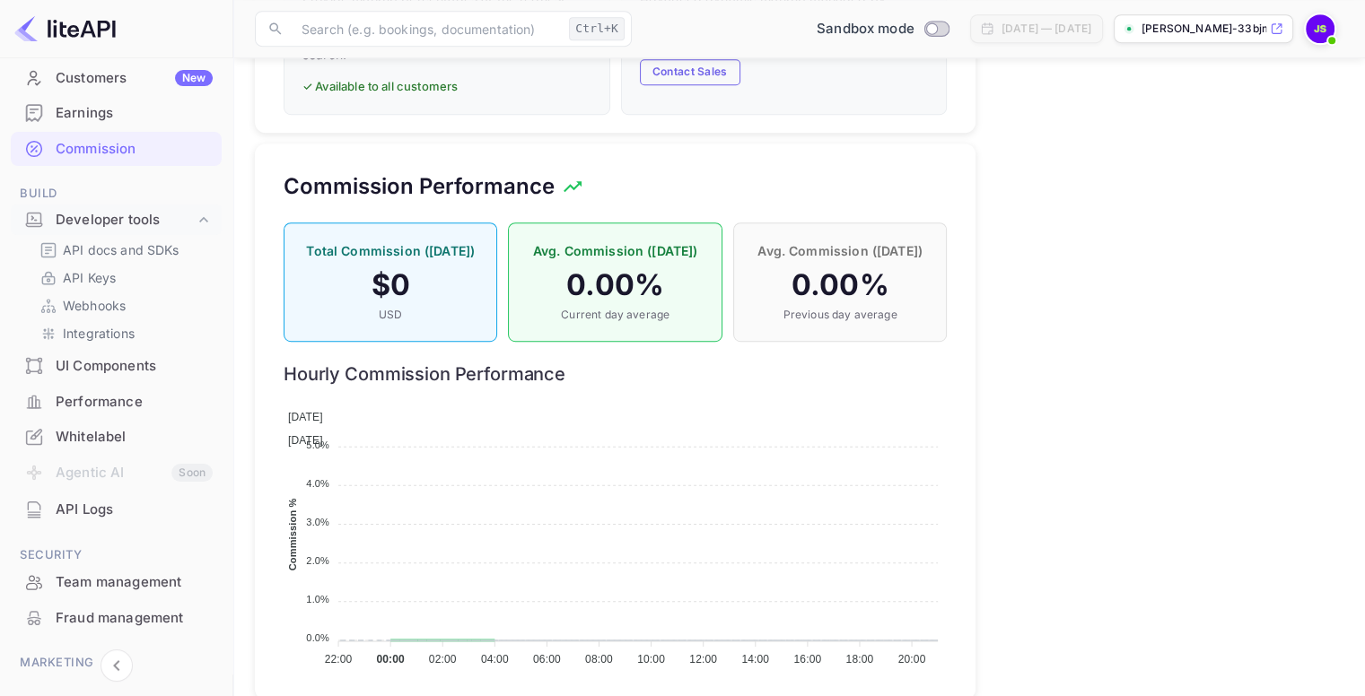
scroll to position [1183, 0]
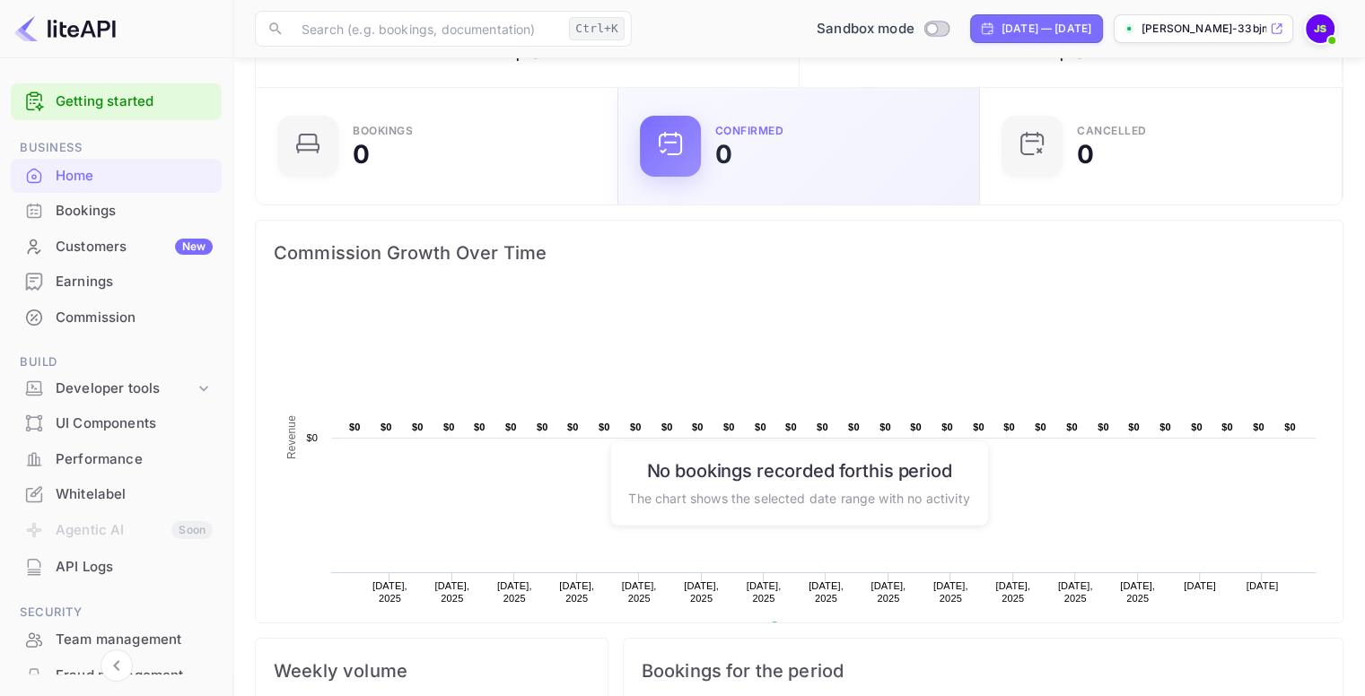
scroll to position [92, 0]
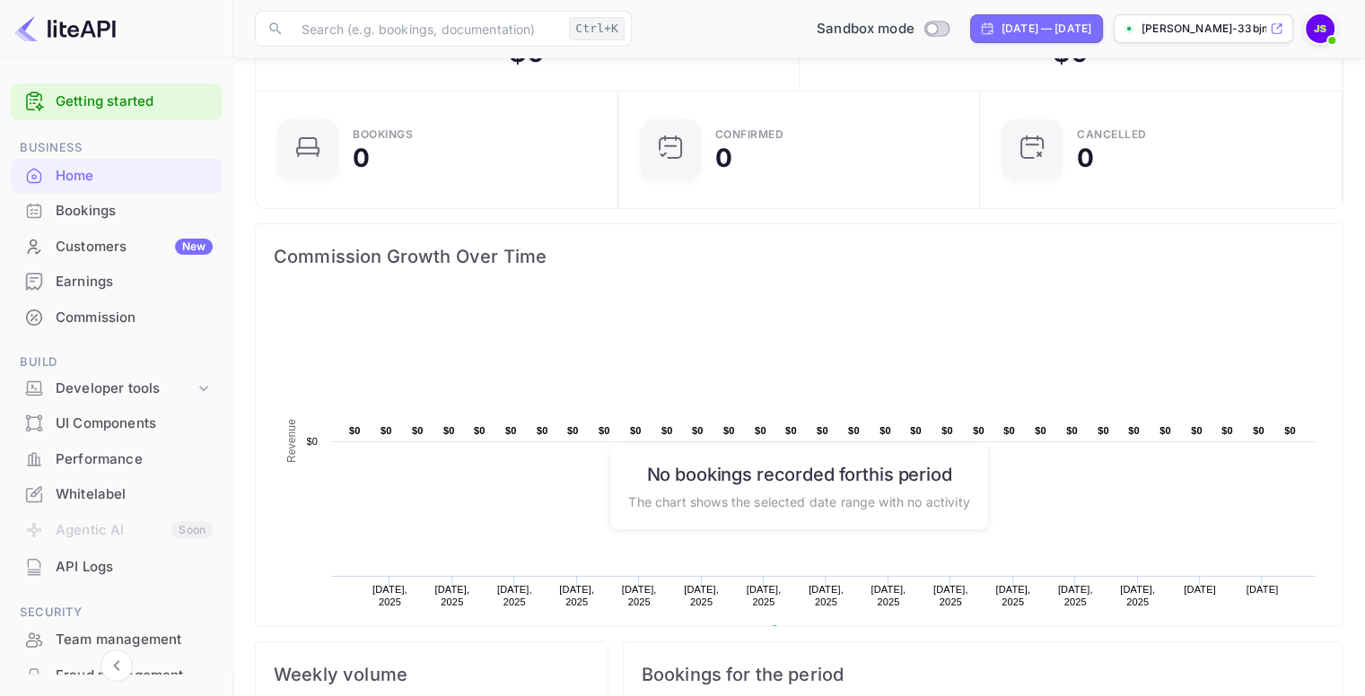
click at [850, 209] on div "Commission Growth Over Time Created with Highcharts 10.3.3 Revenue Chart contex…" at bounding box center [791, 418] width 1103 height 418
click at [851, 212] on div "Commission Growth Over Time Created with Highcharts 10.3.3 Revenue Chart contex…" at bounding box center [791, 418] width 1103 height 418
click at [895, 349] on rect at bounding box center [799, 476] width 1051 height 359
click at [693, 306] on rect at bounding box center [799, 476] width 1051 height 359
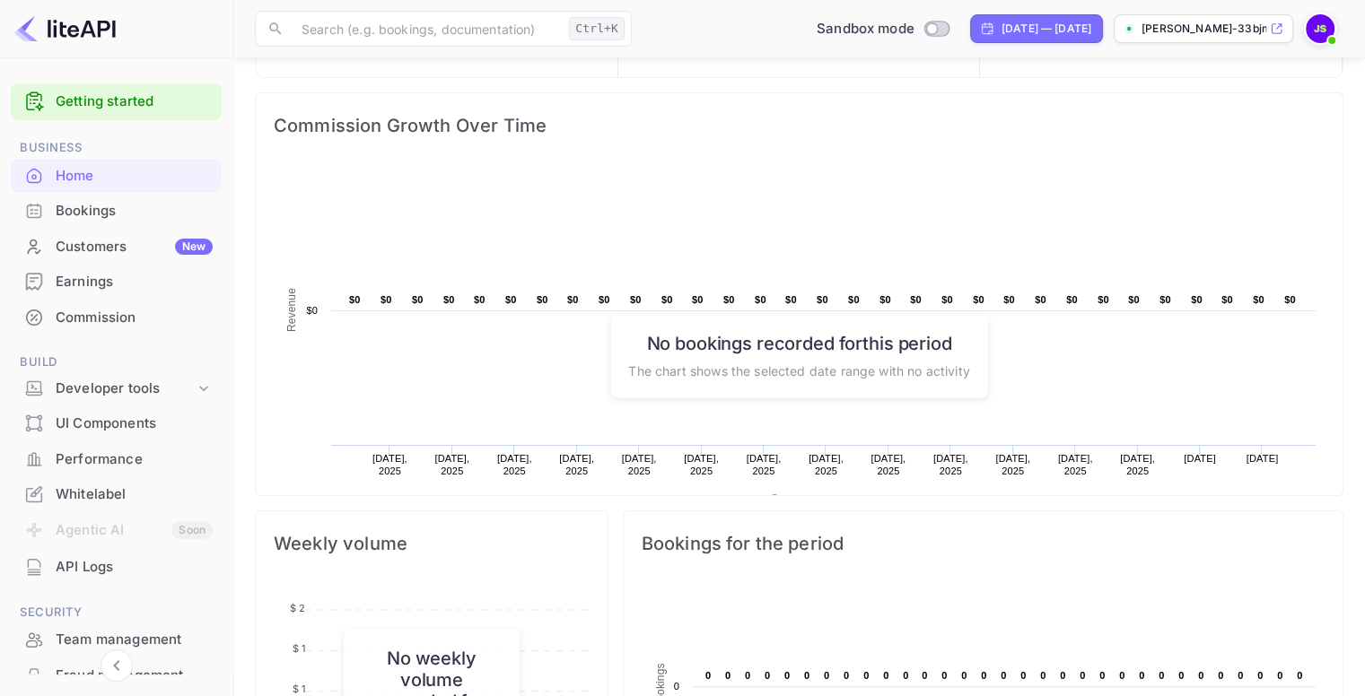
scroll to position [0, 0]
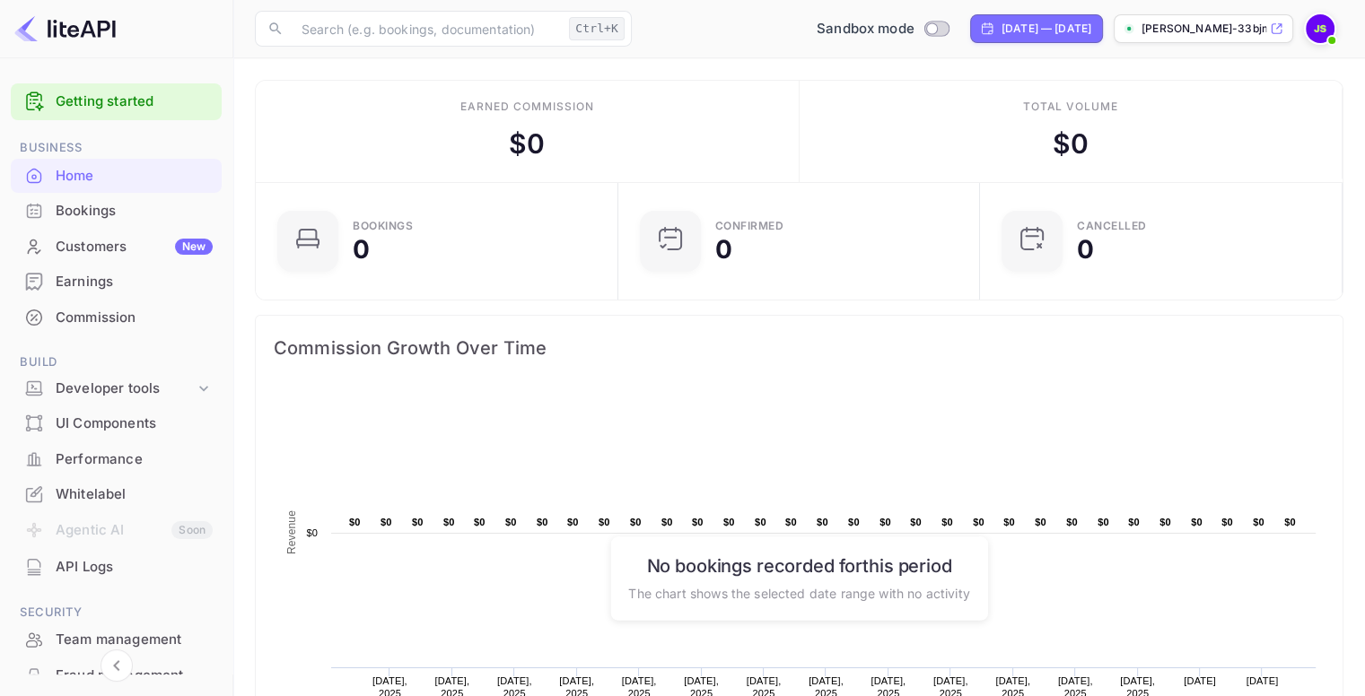
click at [523, 118] on div "Earned commission $ 0" at bounding box center [528, 131] width 544 height 101
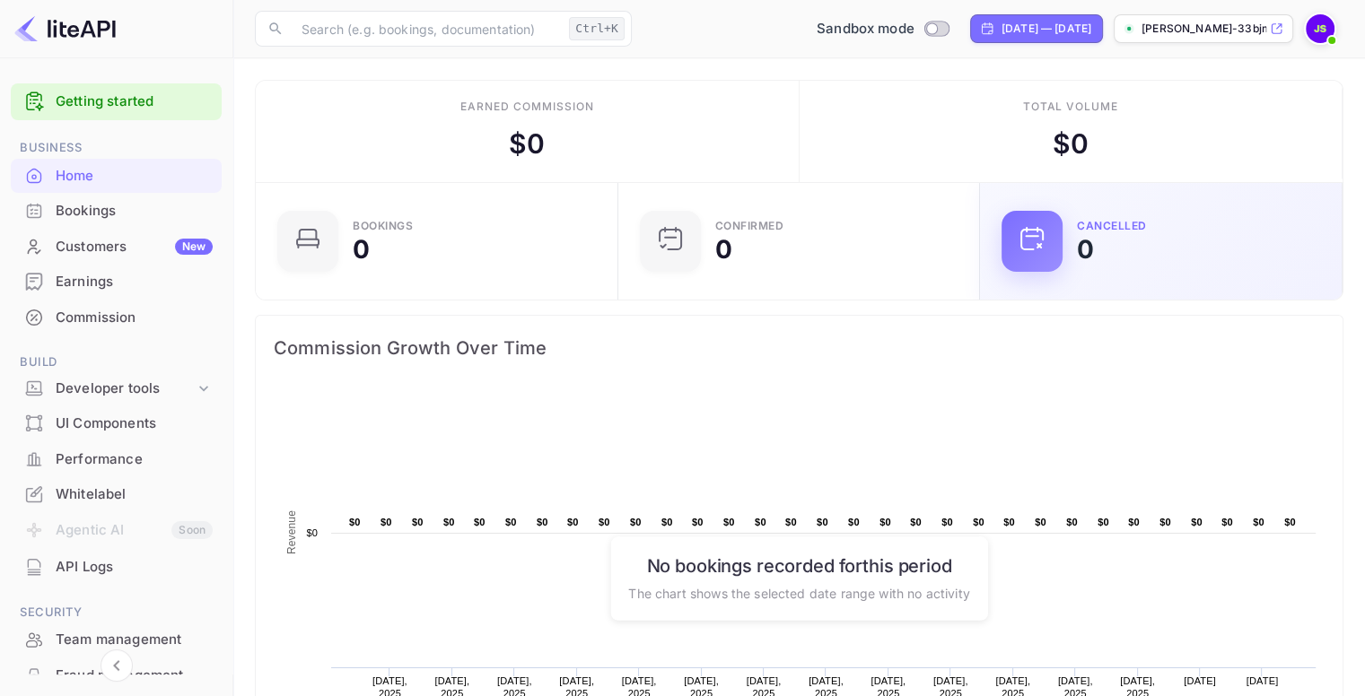
click at [1030, 243] on icon at bounding box center [1031, 238] width 29 height 29
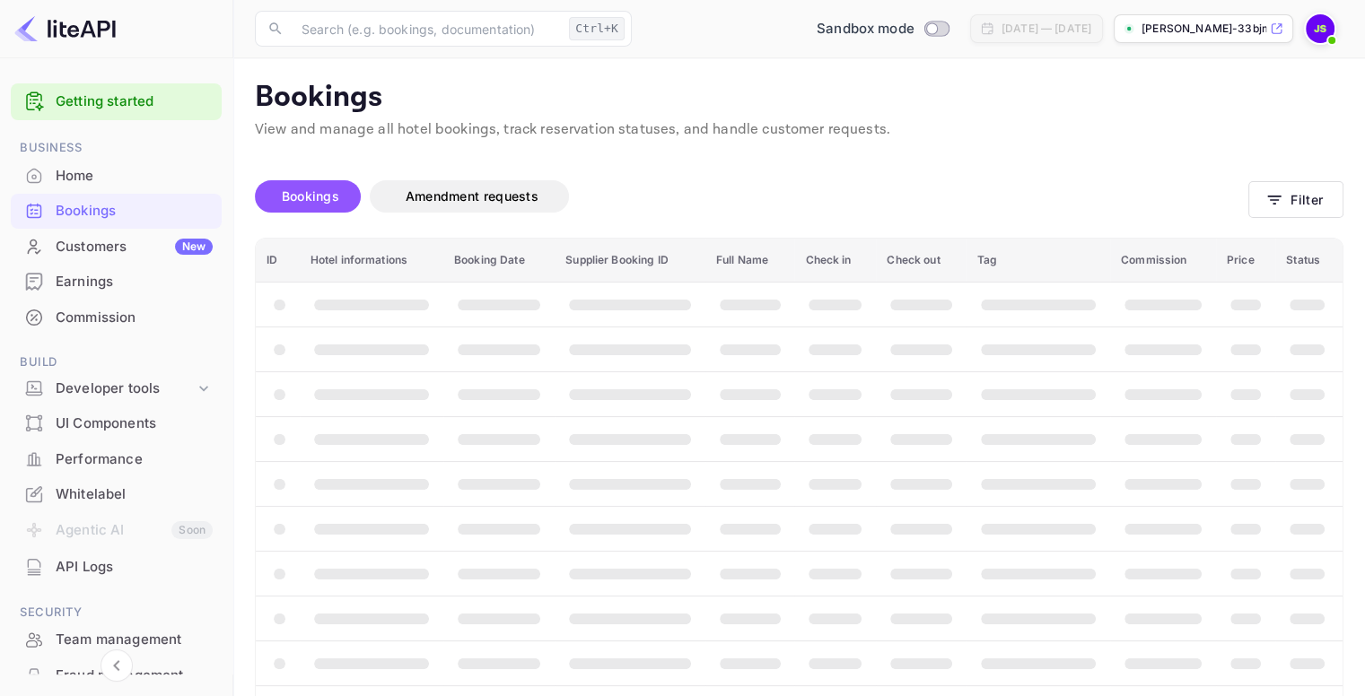
click at [729, 349] on span "booking table" at bounding box center [750, 350] width 61 height 12
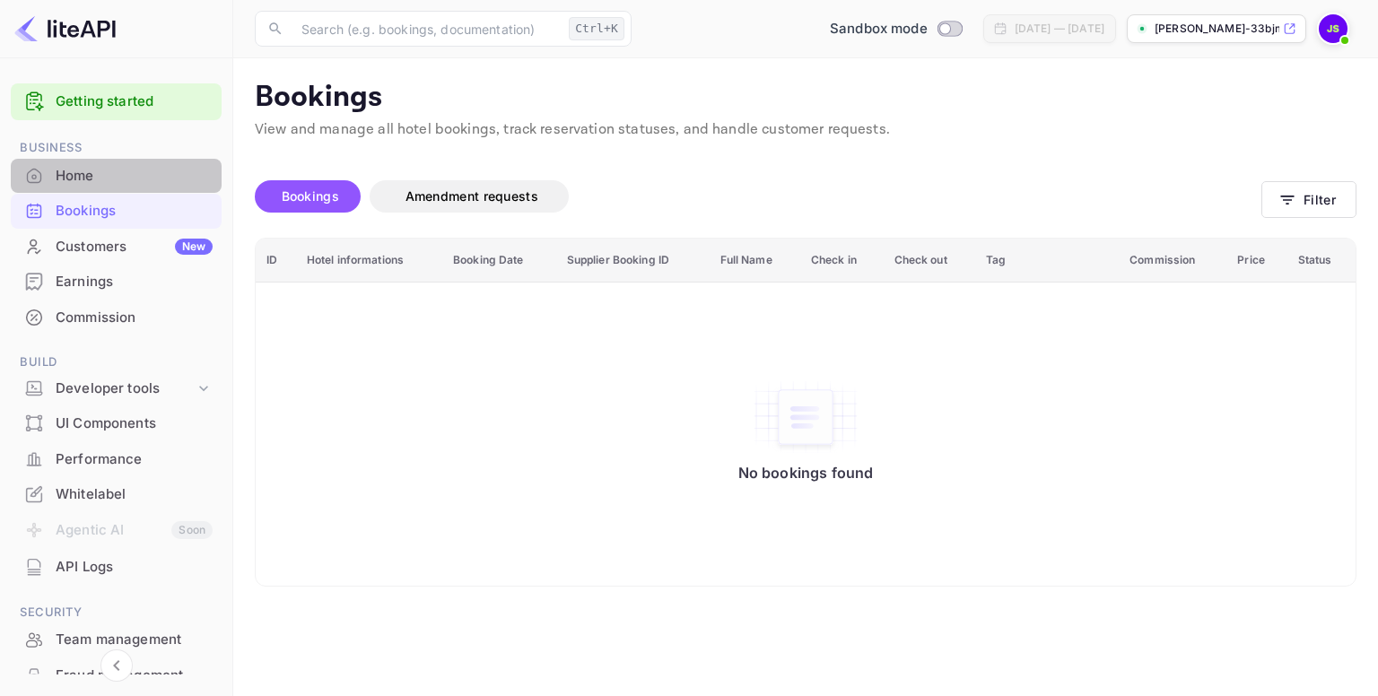
click at [141, 173] on div "Home" at bounding box center [134, 176] width 157 height 21
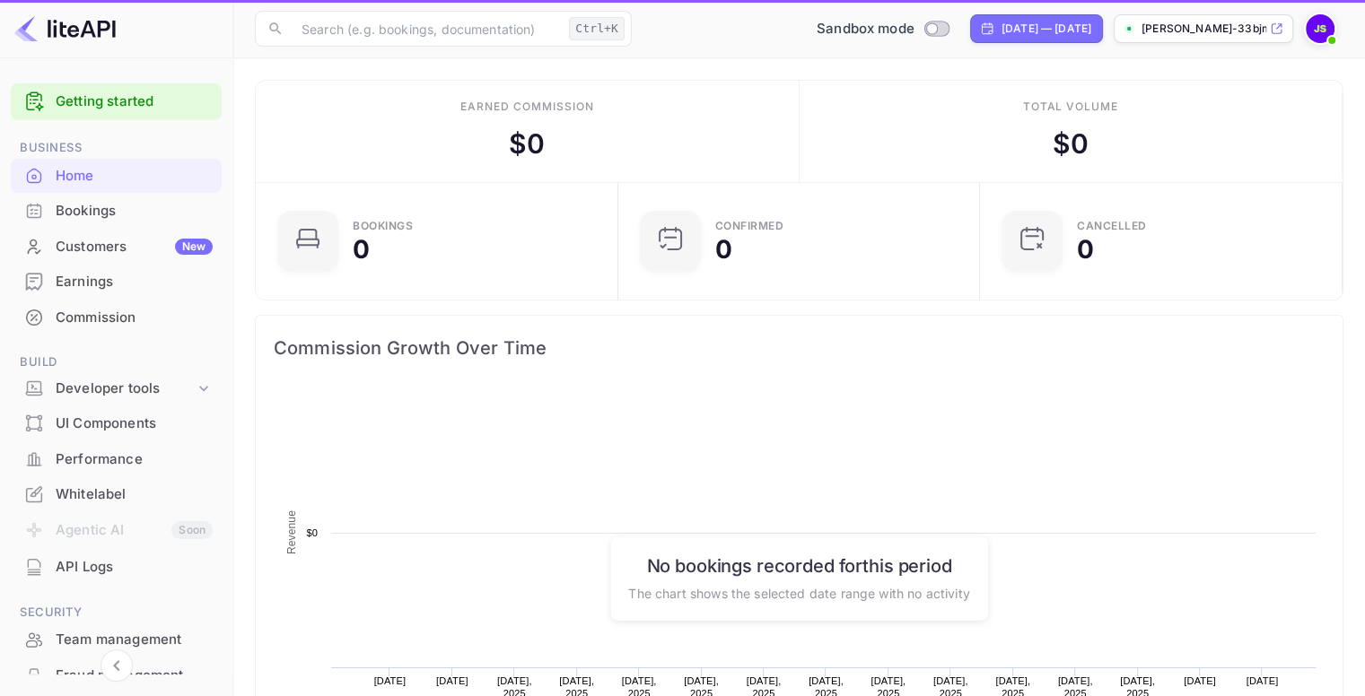
scroll to position [278, 337]
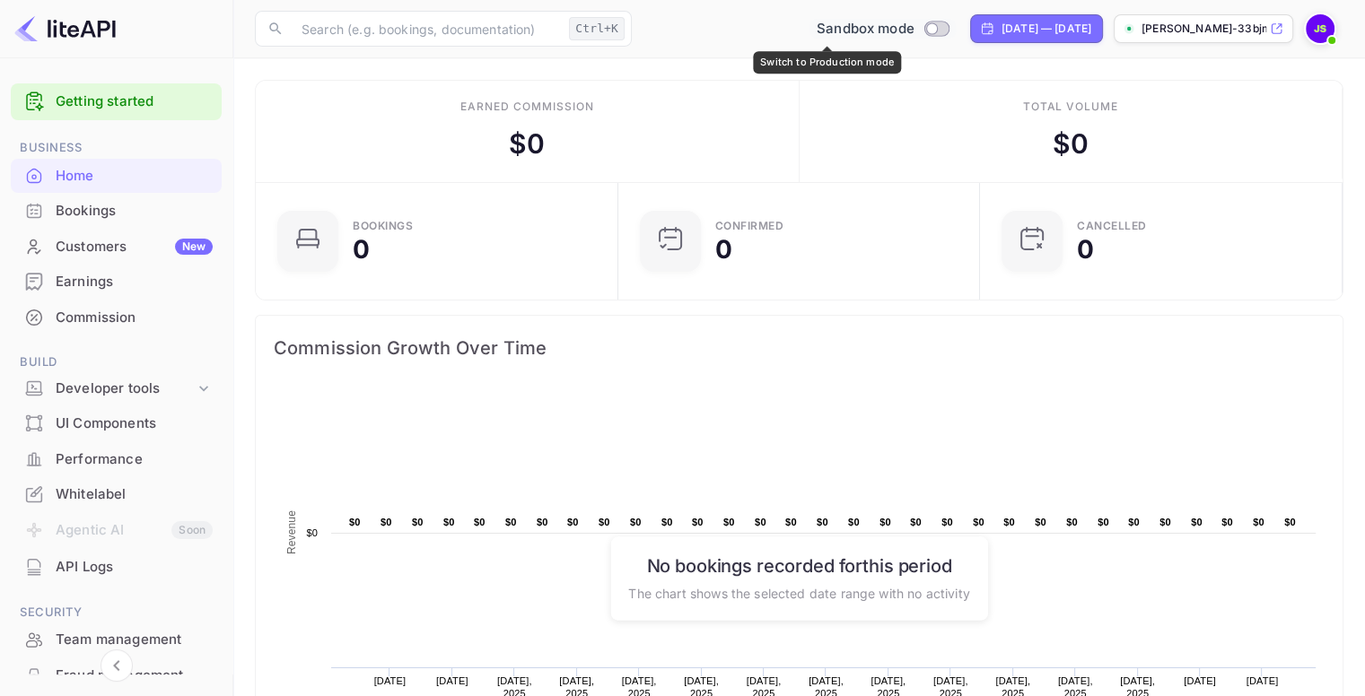
click at [913, 24] on input "Switch to Production mode" at bounding box center [931, 28] width 36 height 12
checkbox input "false"
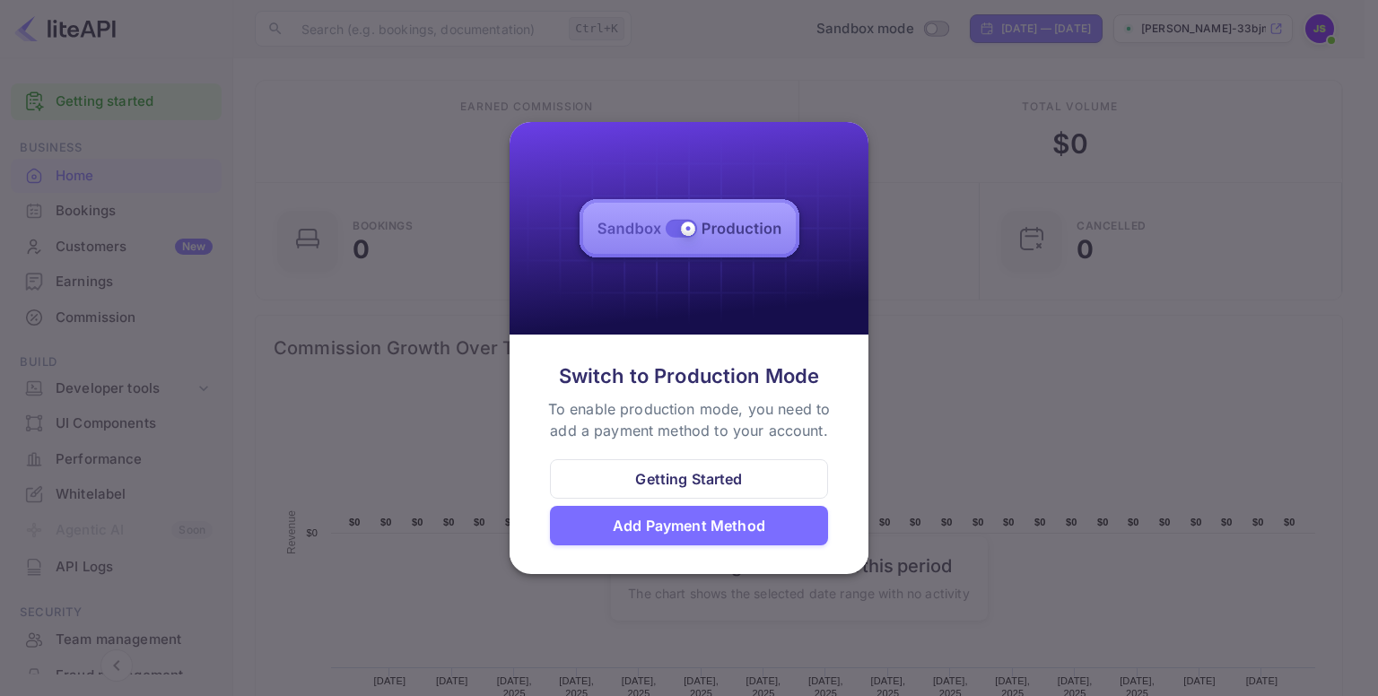
click at [1033, 238] on div at bounding box center [689, 348] width 1378 height 696
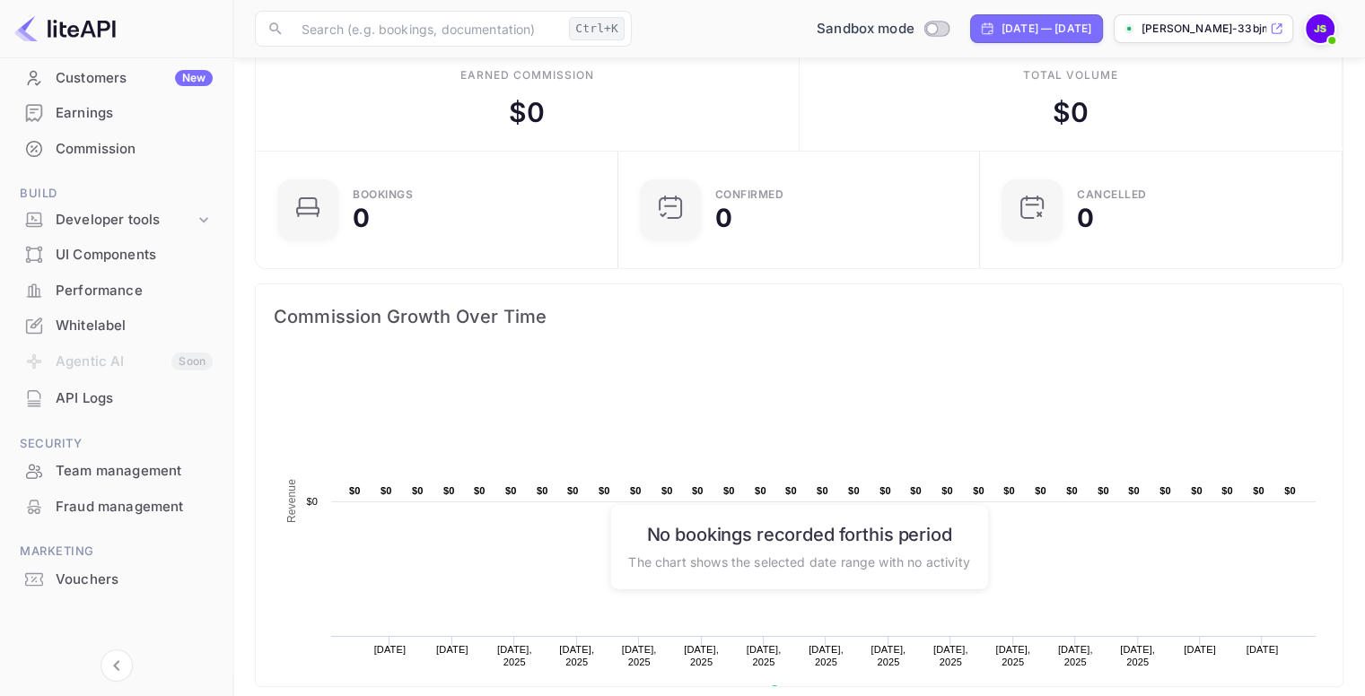
scroll to position [0, 0]
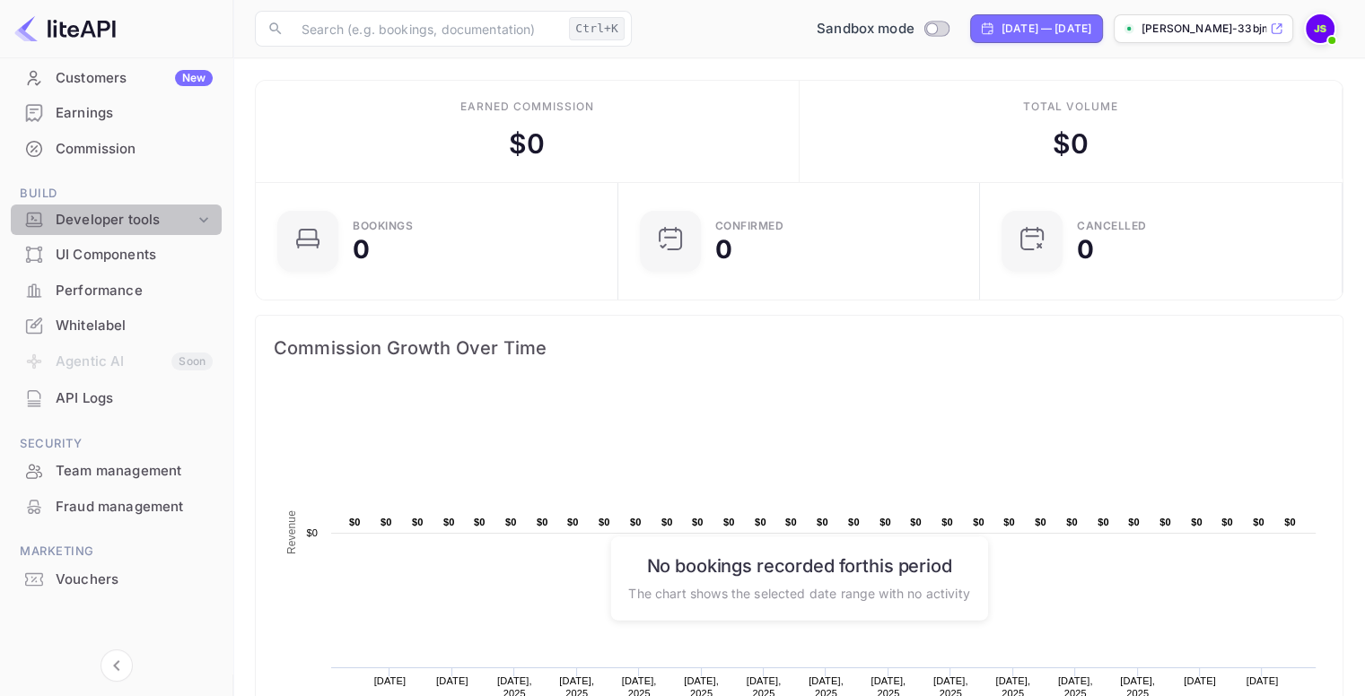
click at [200, 222] on icon at bounding box center [203, 219] width 9 height 5
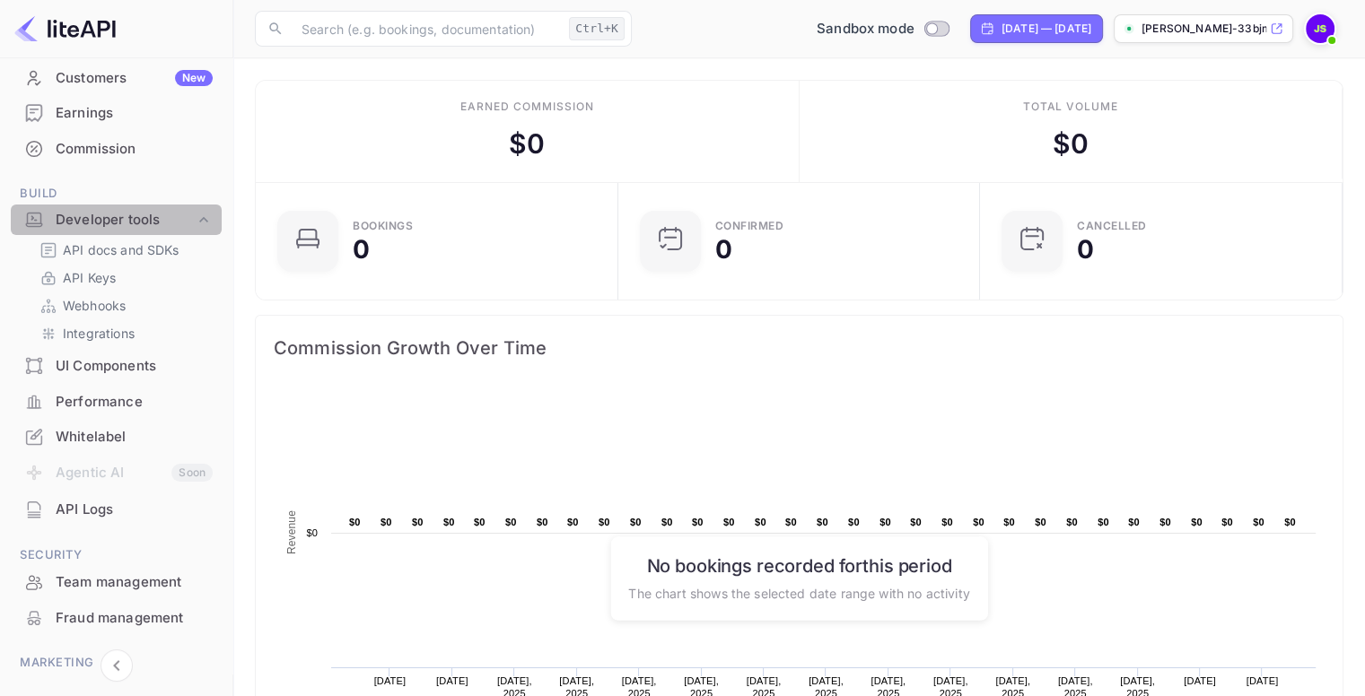
click at [200, 222] on icon at bounding box center [204, 220] width 18 height 18
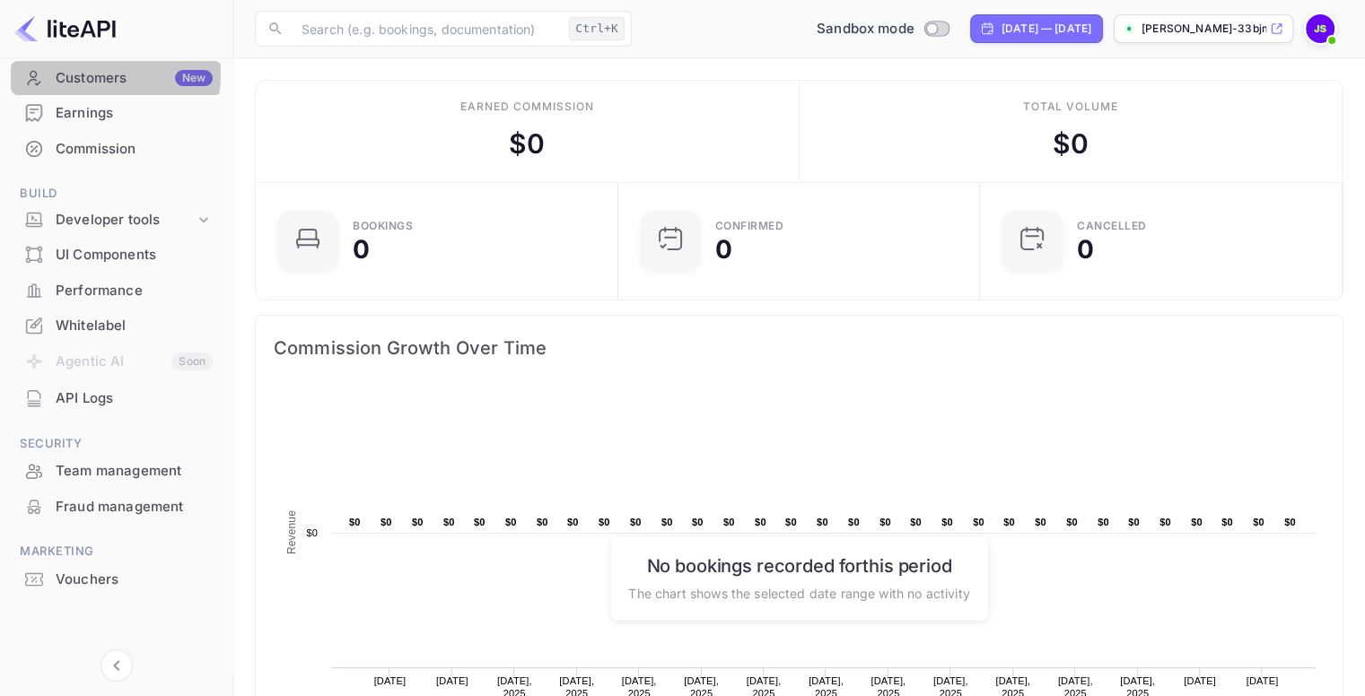
click at [109, 74] on div "Customers New" at bounding box center [134, 78] width 157 height 21
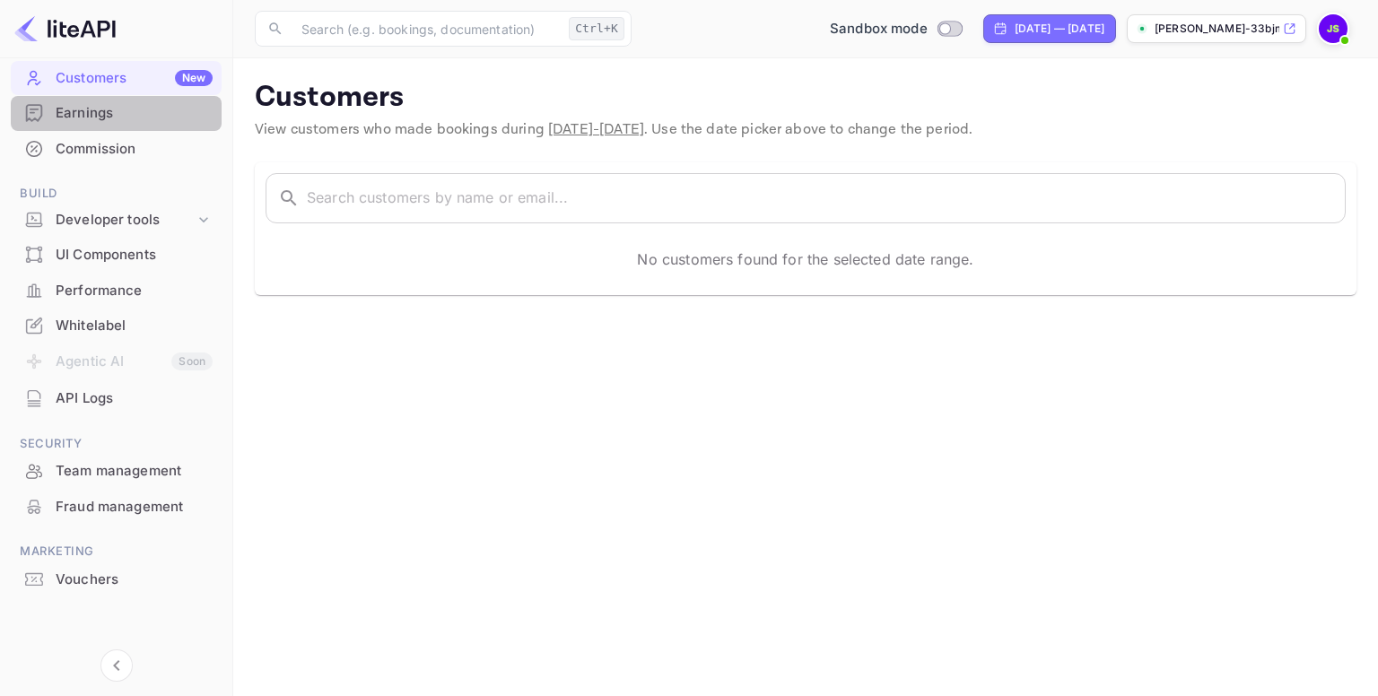
click at [152, 118] on div "Earnings" at bounding box center [134, 113] width 157 height 21
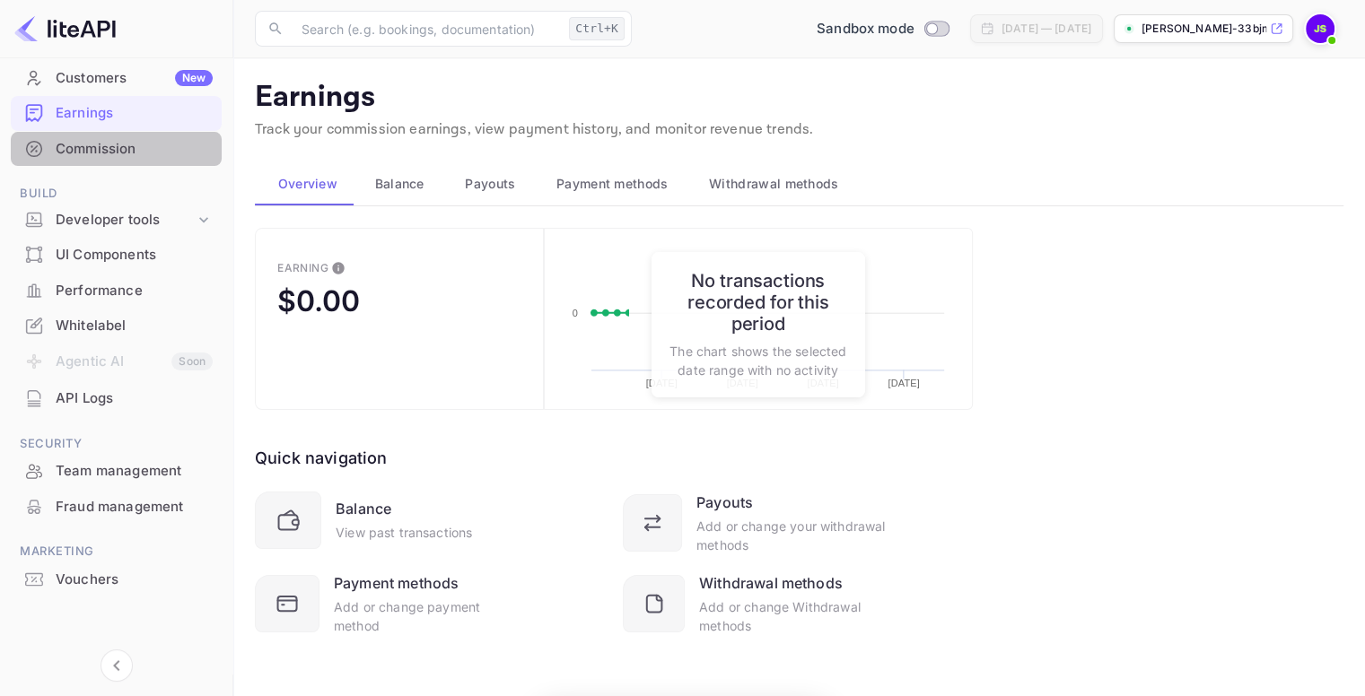
click at [150, 137] on div "Commission" at bounding box center [116, 149] width 211 height 35
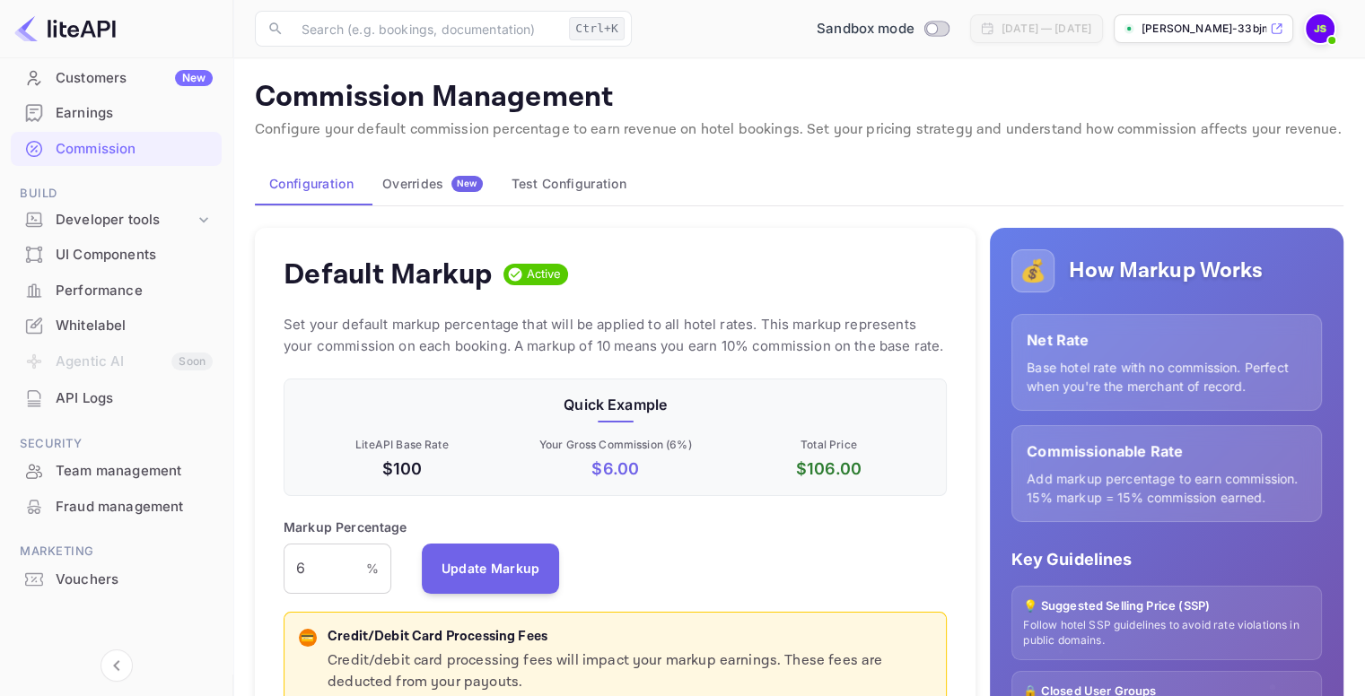
scroll to position [305, 650]
click at [135, 112] on div "Earnings" at bounding box center [134, 113] width 157 height 21
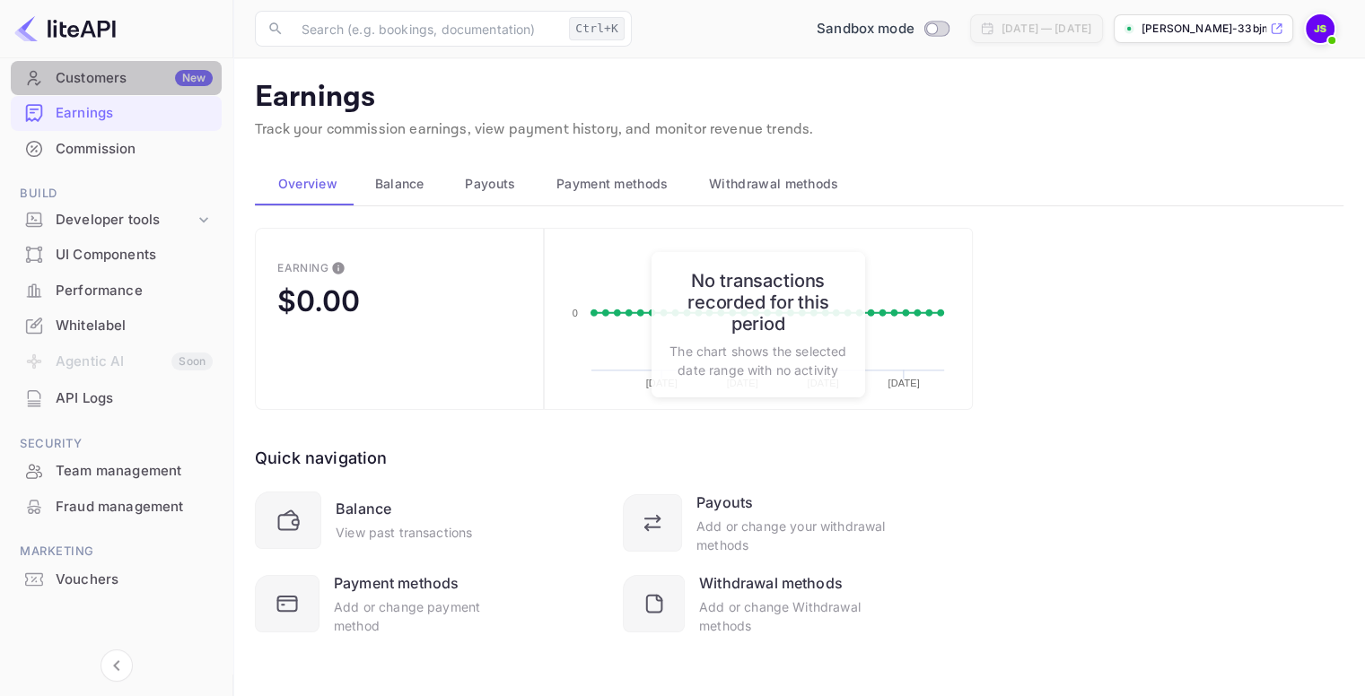
click at [144, 79] on div "Customers New" at bounding box center [134, 78] width 157 height 21
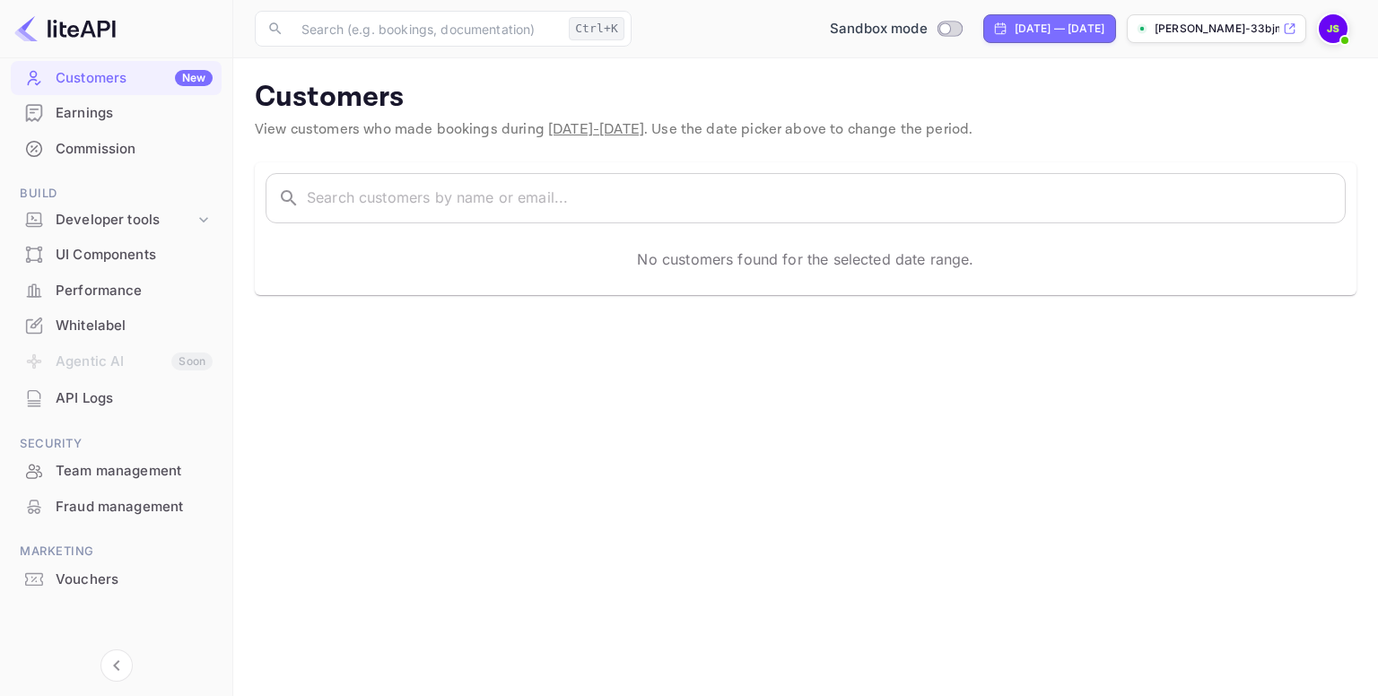
click at [626, 89] on p "Customers" at bounding box center [806, 98] width 1102 height 36
click at [1340, 22] on img at bounding box center [1333, 28] width 29 height 29
click at [1013, 88] on div at bounding box center [689, 348] width 1378 height 696
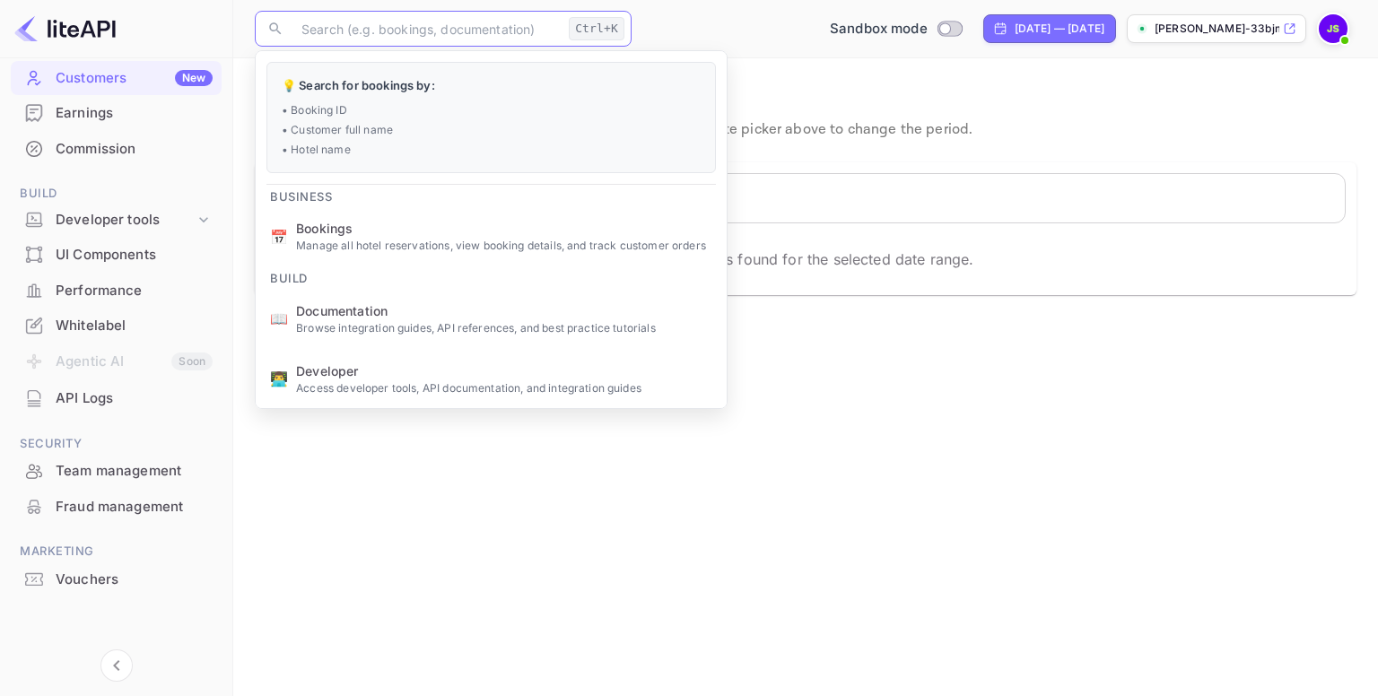
click at [439, 31] on input "text" at bounding box center [426, 29] width 271 height 36
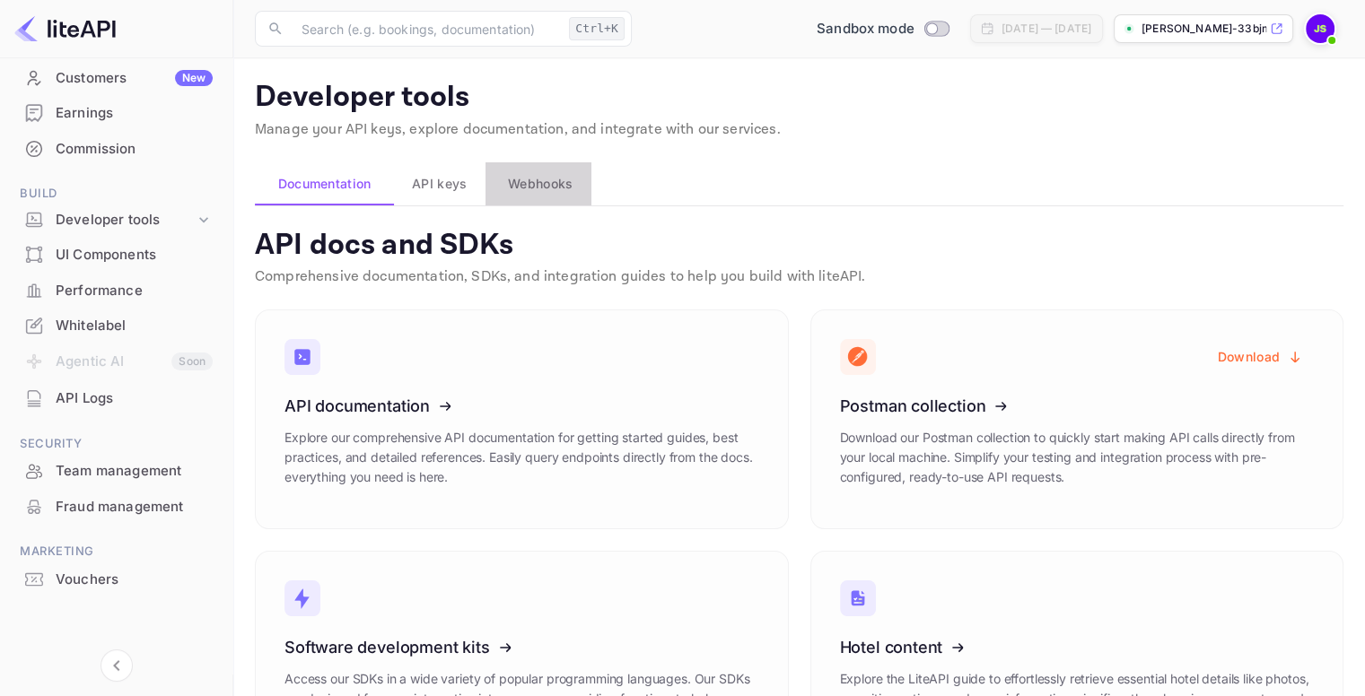
click at [556, 179] on span "Webhooks" at bounding box center [540, 184] width 65 height 22
